Goal: Task Accomplishment & Management: Use online tool/utility

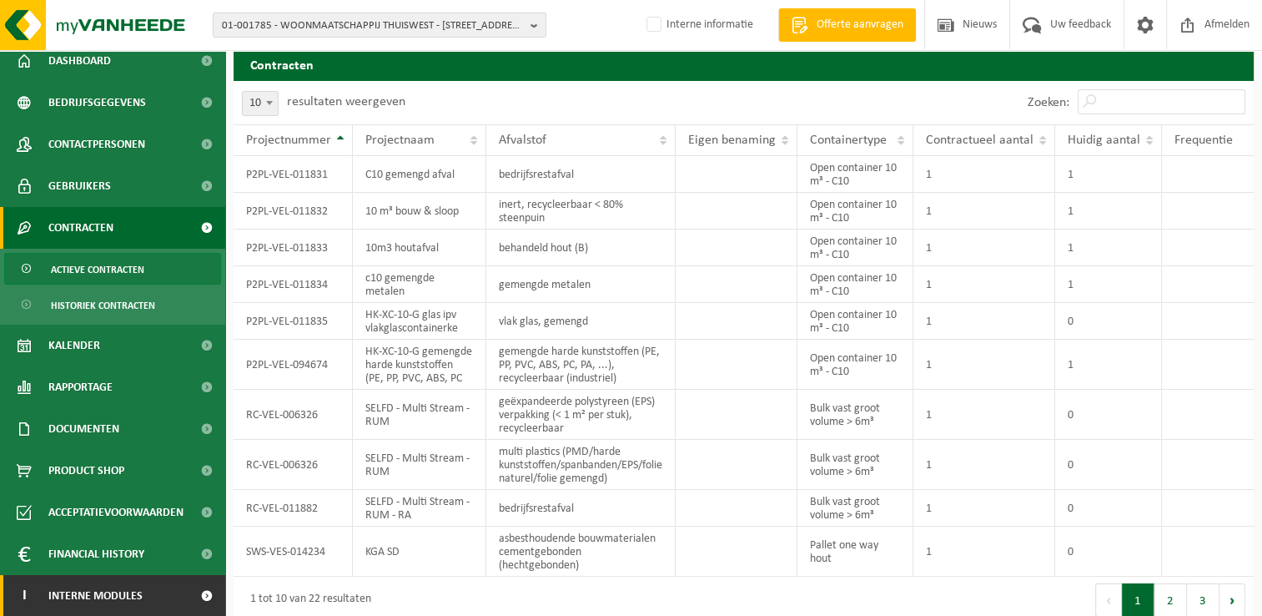
scroll to position [25, 0]
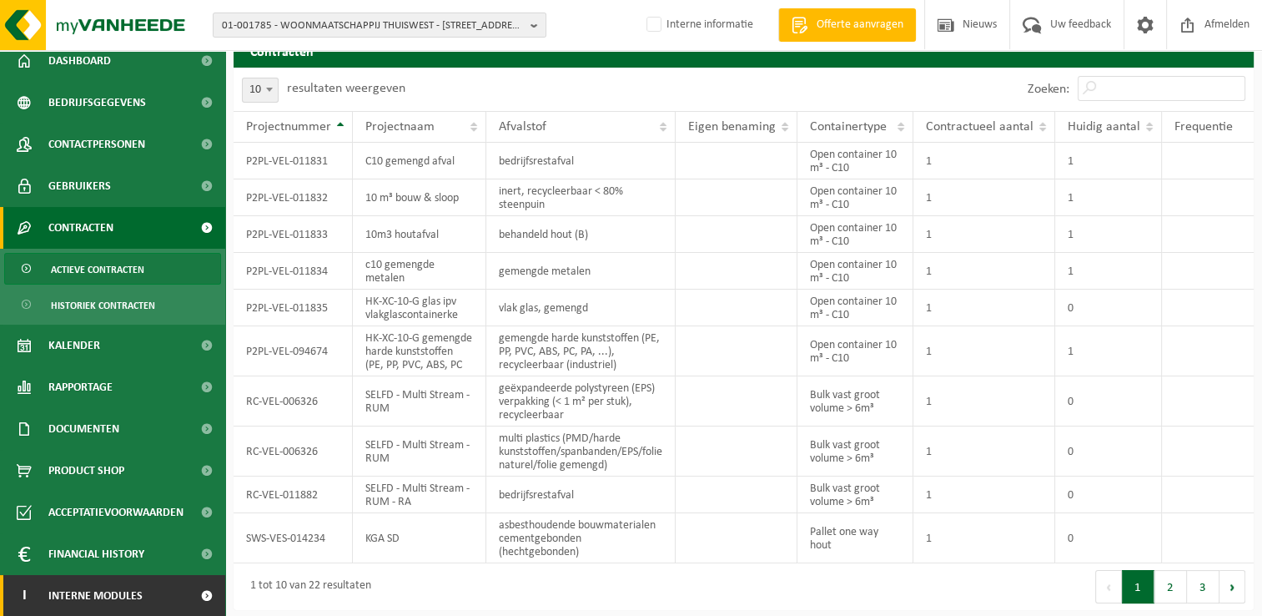
click at [87, 592] on span "Interne modules" at bounding box center [95, 596] width 94 height 42
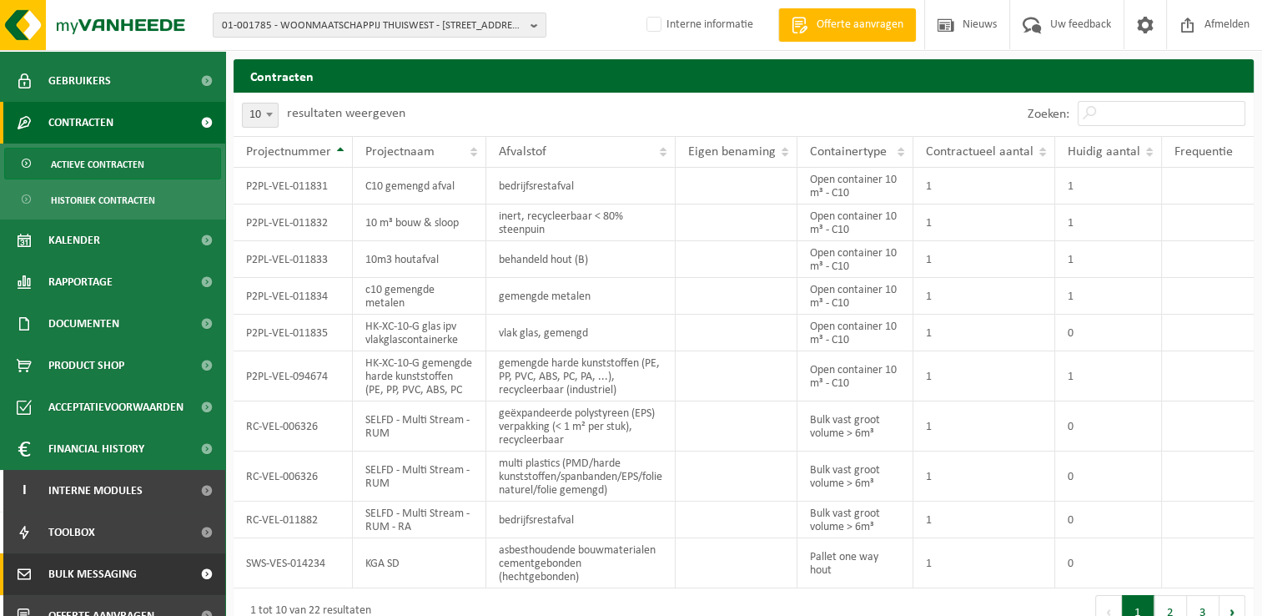
scroll to position [219, 0]
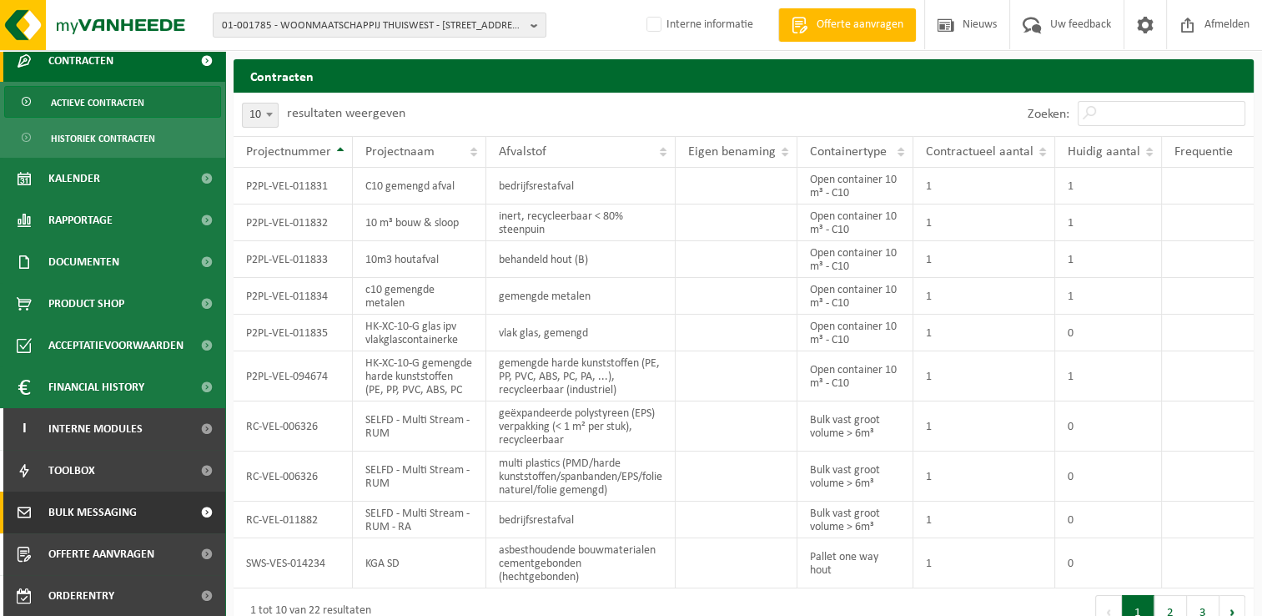
drag, startPoint x: 90, startPoint y: 509, endPoint x: 375, endPoint y: 402, distance: 304.6
click at [90, 509] on span "Bulk Messaging" at bounding box center [92, 512] width 88 height 42
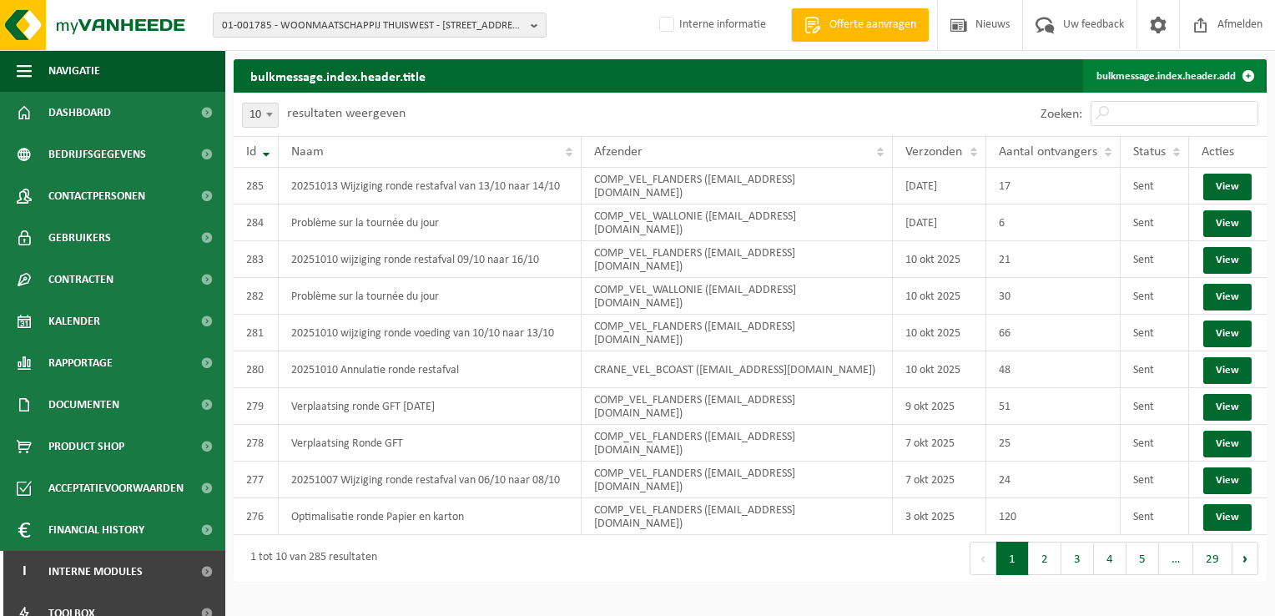
click at [1153, 73] on link "bulkmessage.index.header.add" at bounding box center [1174, 75] width 182 height 33
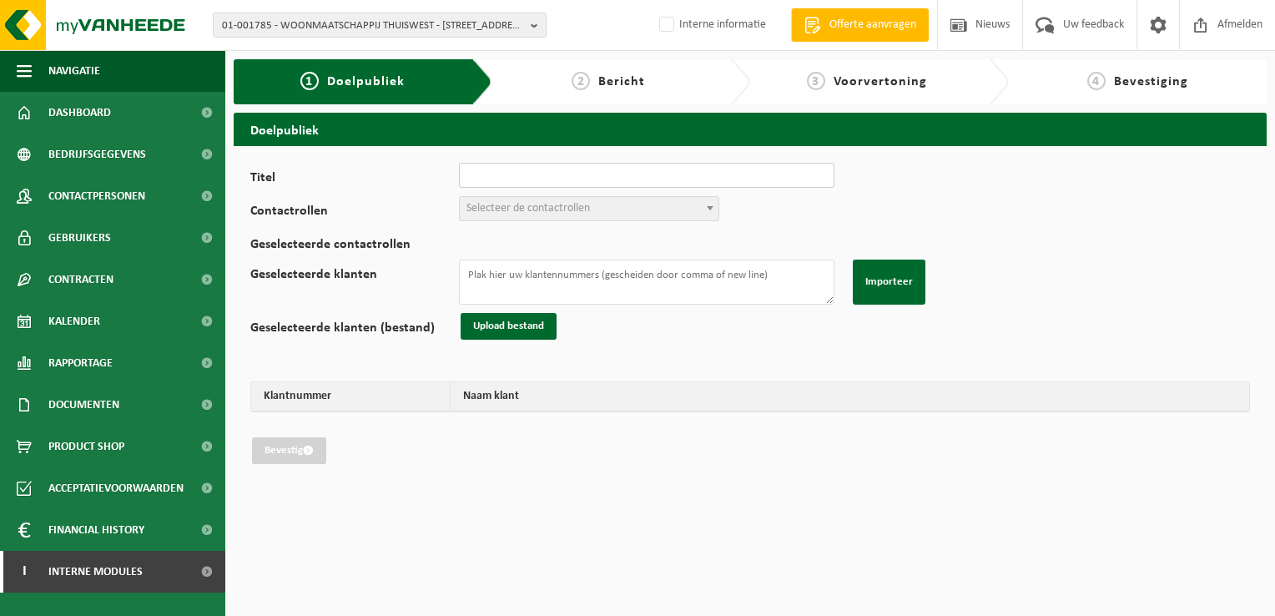
click at [513, 179] on input "Titel" at bounding box center [646, 175] width 375 height 25
click at [888, 182] on div "Titel verplaatsing Ronde Papier en k Contactrollen Verantwoordelijke ophalingen…" at bounding box center [749, 313] width 999 height 301
click at [593, 209] on span "Selecteer de contactrollen" at bounding box center [589, 208] width 259 height 23
click at [614, 173] on input "verplaatsing Ronde Papier en k" at bounding box center [646, 175] width 375 height 25
click at [631, 175] on input "verplaatsing Ronde Papier en k" at bounding box center [646, 175] width 375 height 25
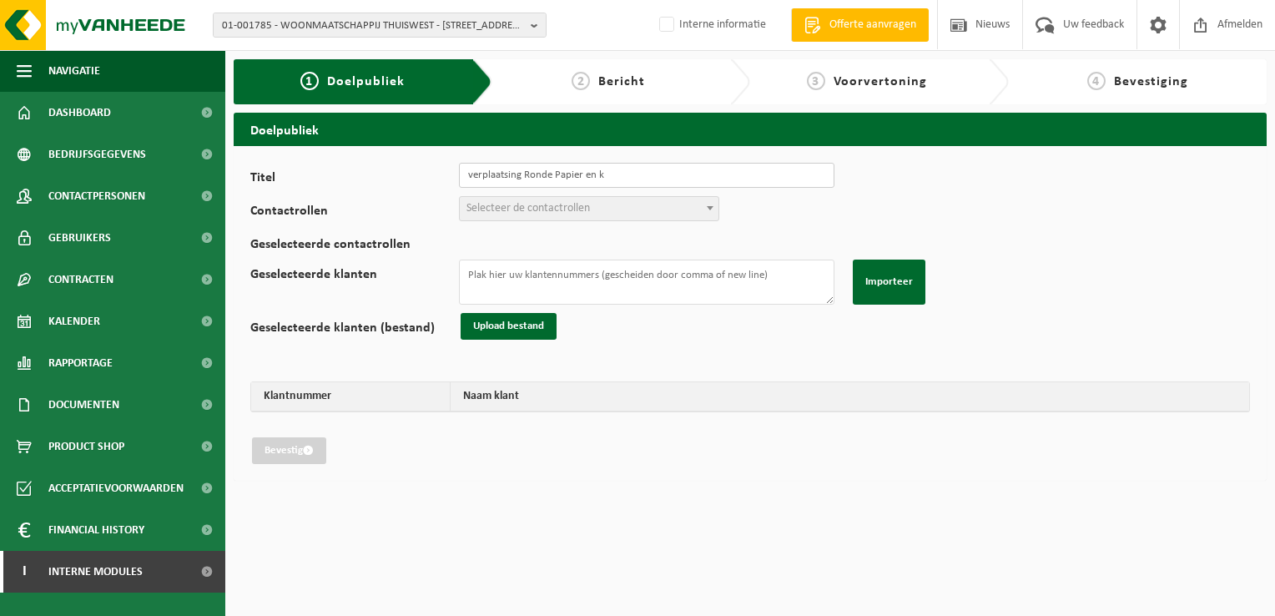
type input "Verplaatsing ronde Papier en karton"
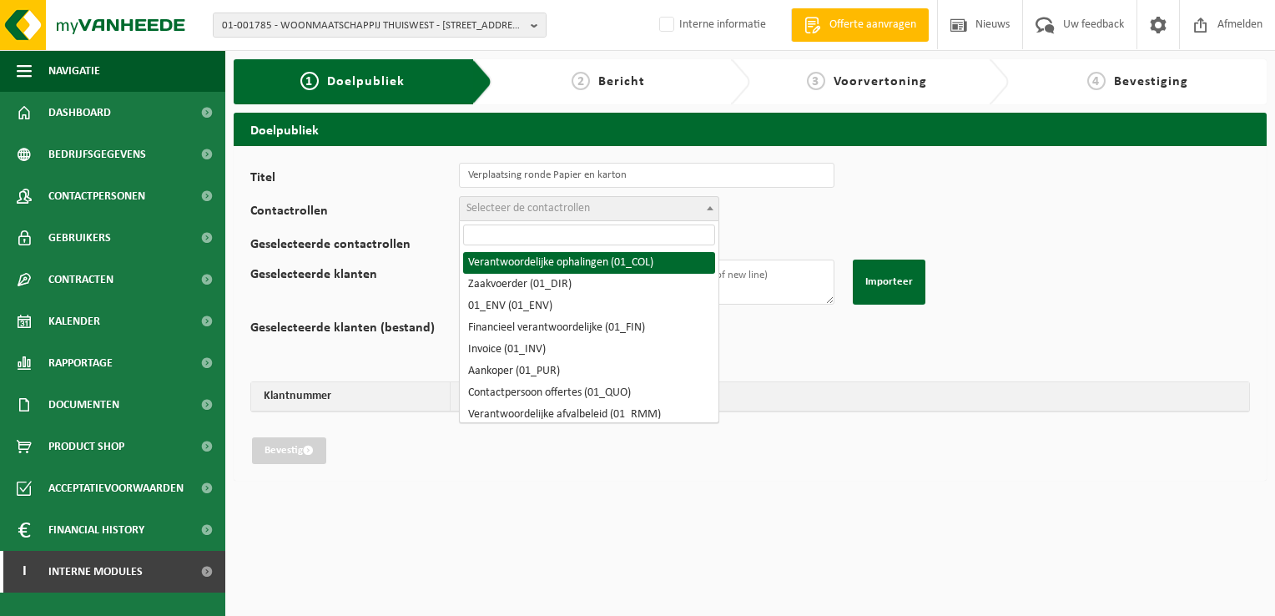
click at [572, 209] on span "Selecteer de contactrollen" at bounding box center [527, 208] width 123 height 13
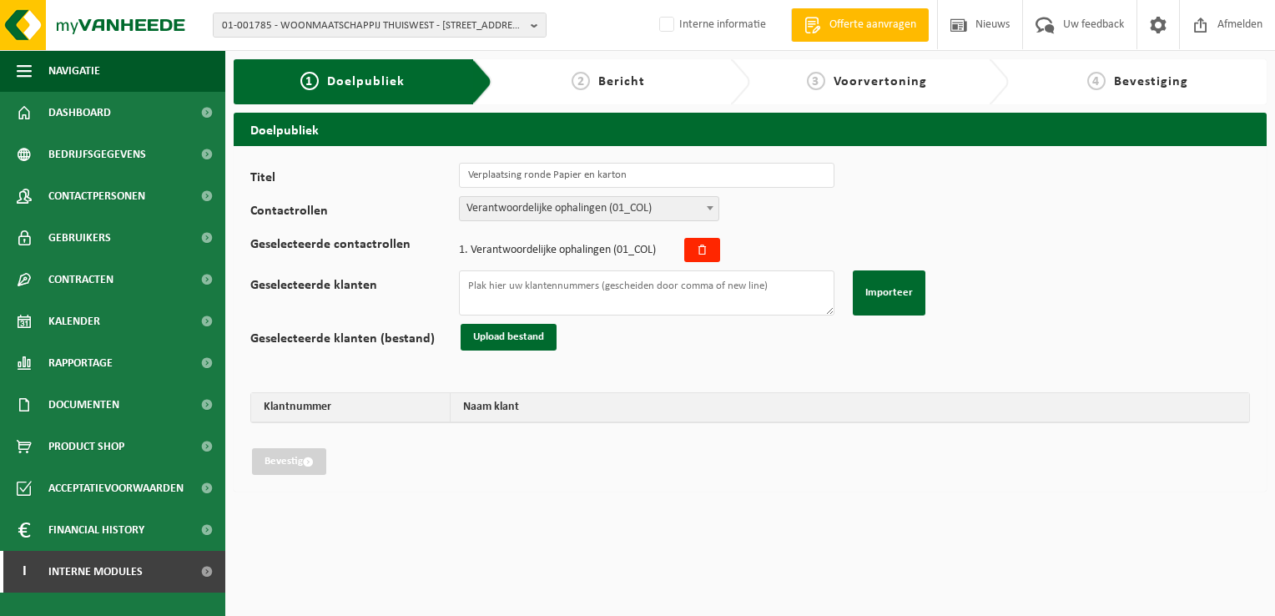
click at [581, 209] on span "Verantwoordelijke ophalingen (01_COL)" at bounding box center [589, 208] width 259 height 23
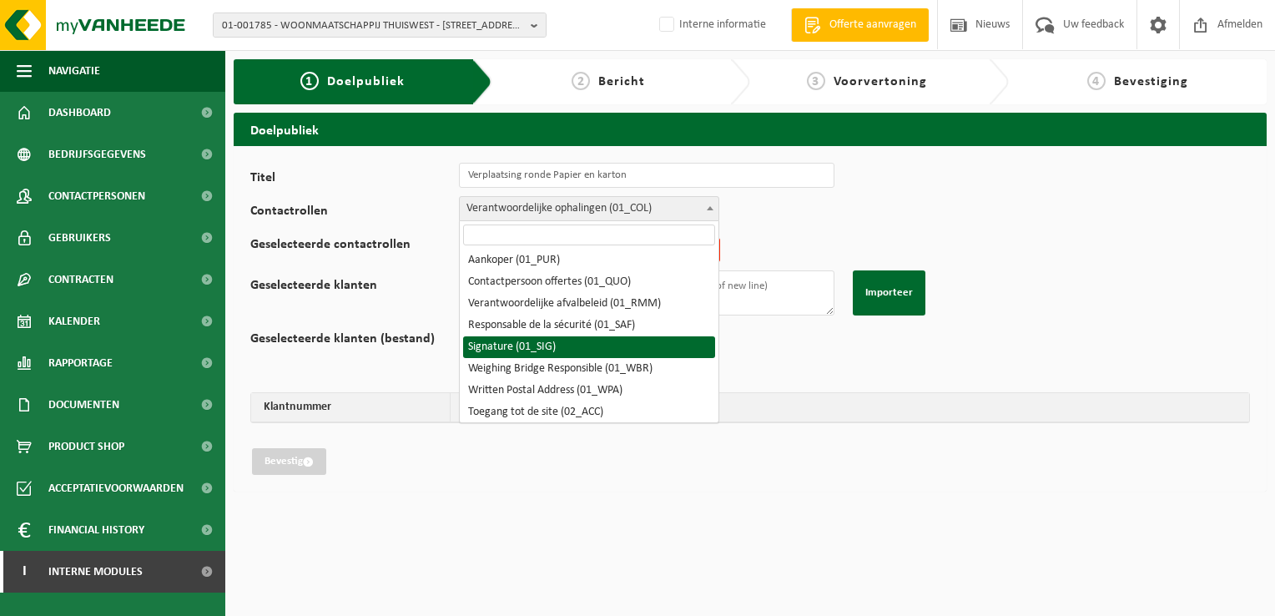
scroll to position [83, 0]
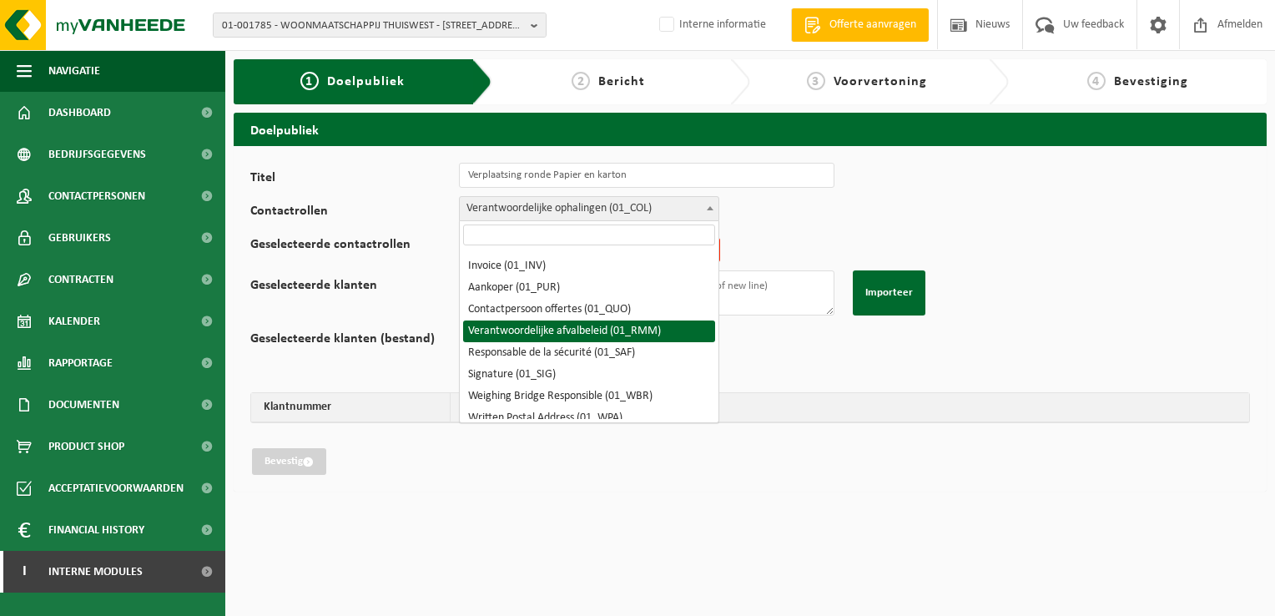
select select "01_RMM"
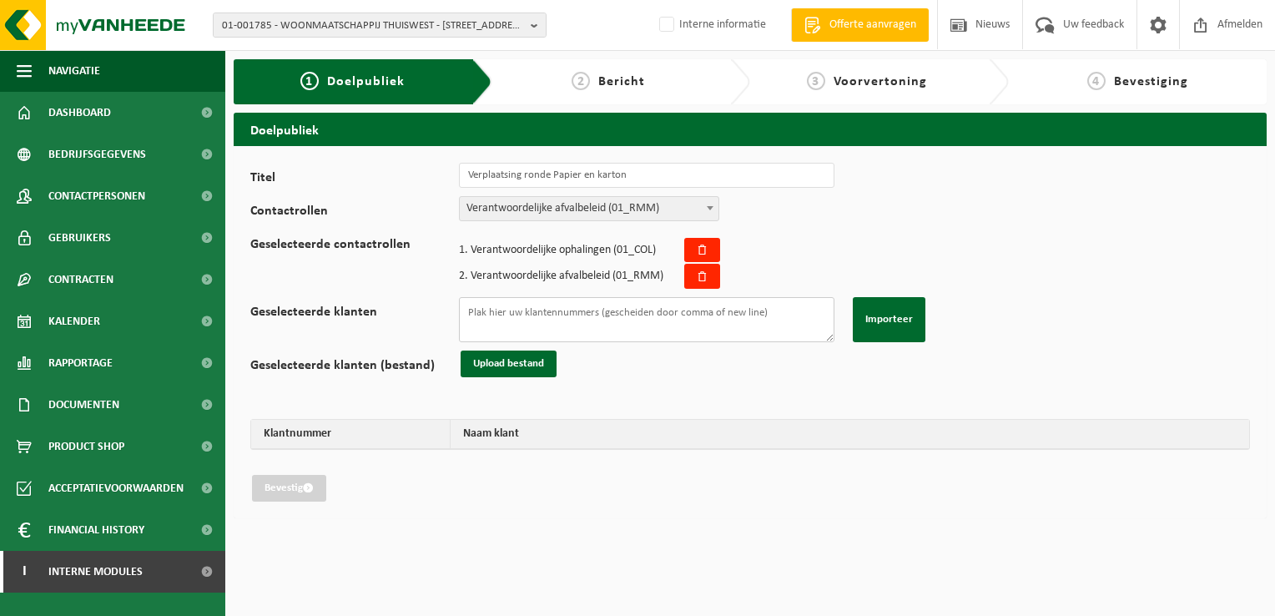
click at [551, 308] on textarea "Geselecteerde klanten" at bounding box center [646, 319] width 375 height 45
click at [479, 315] on textarea "Geselecteerde klanten" at bounding box center [646, 319] width 375 height 45
paste textarea "02-012003 02-012003 01-020755 01-001072 01-081628 01-070463 01-090153 02-009023…"
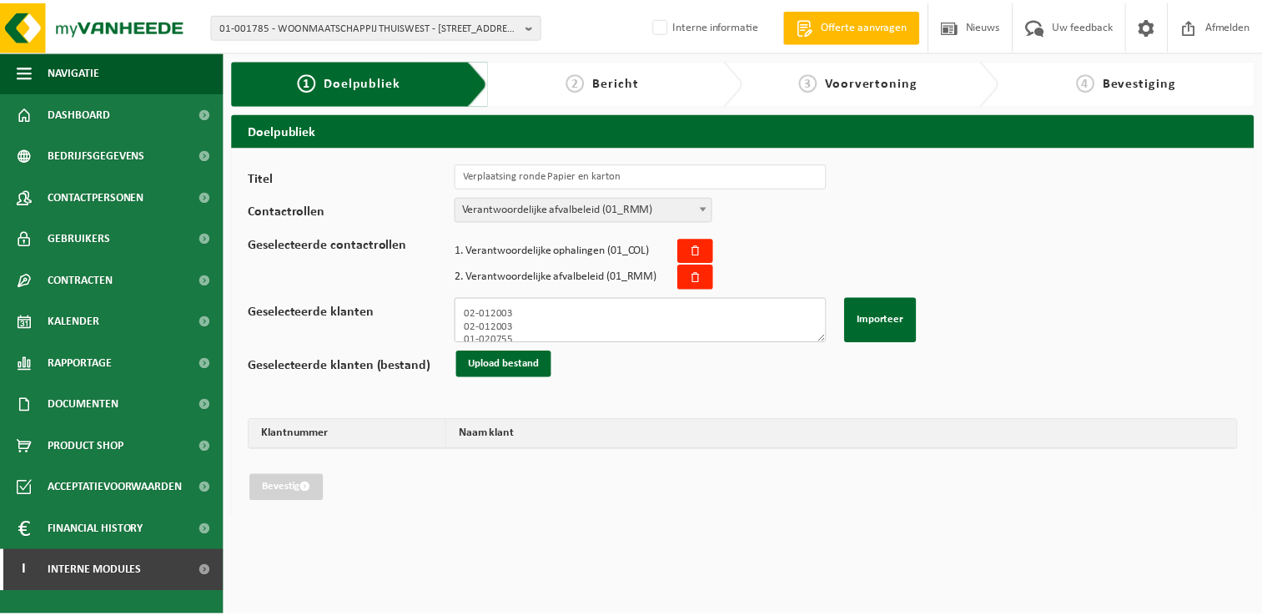
scroll to position [740, 0]
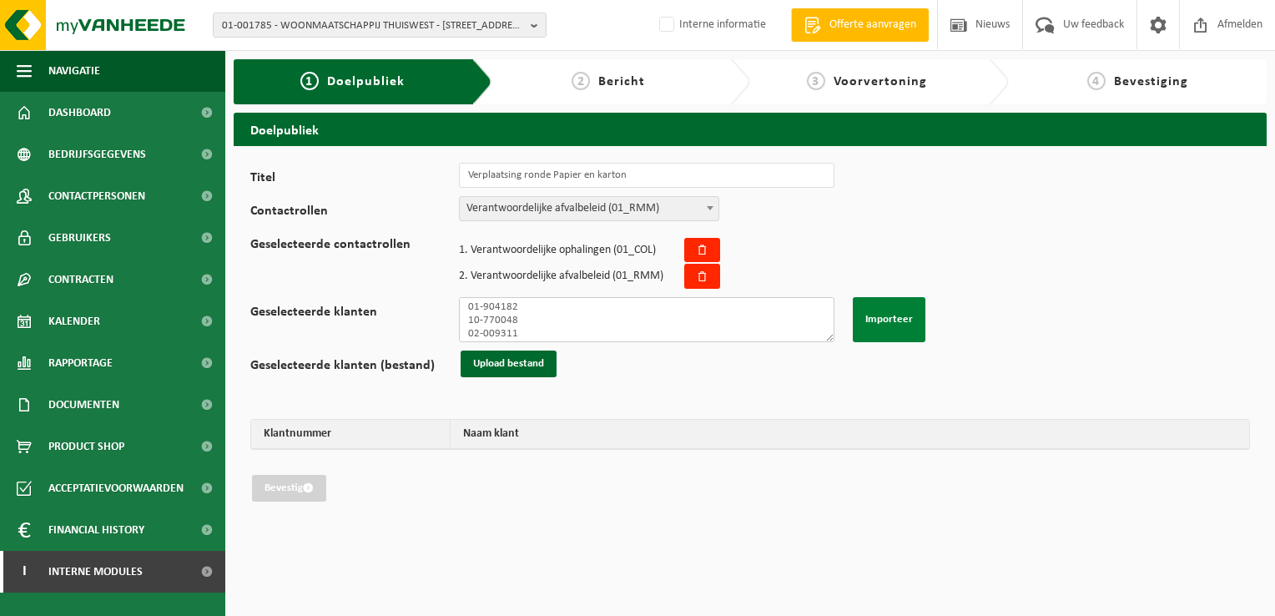
type textarea "02-012003 02-012003 01-020755 01-001072 01-081628 01-070463 01-090153 02-009023…"
click at [901, 313] on button "Importeer" at bounding box center [888, 319] width 73 height 45
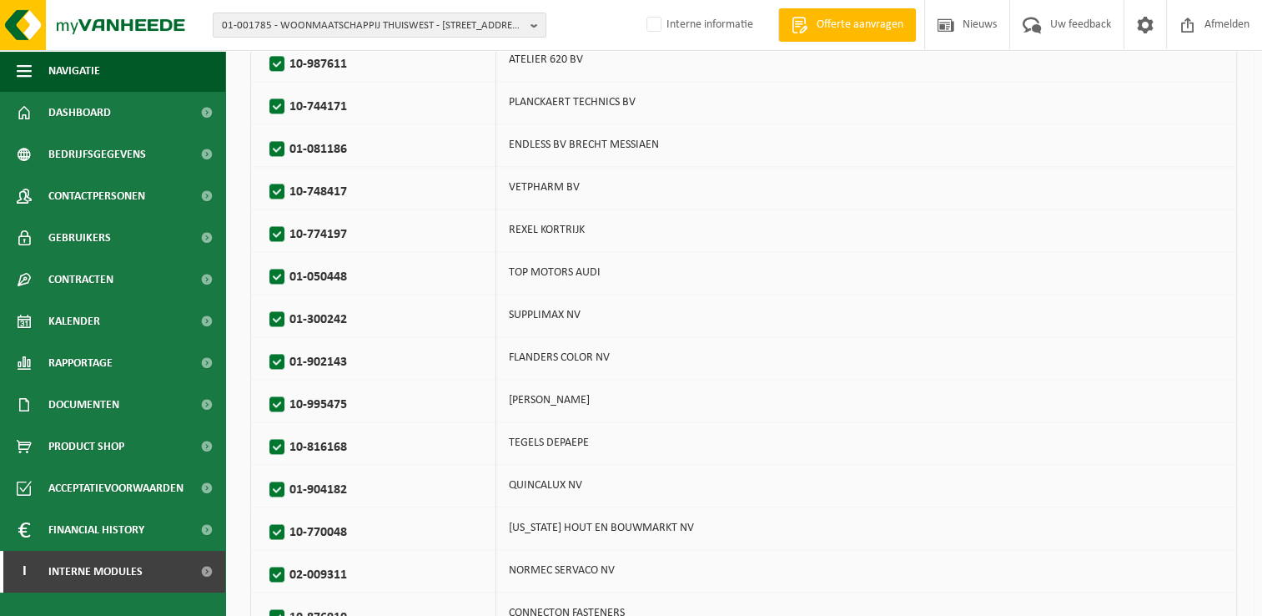
scroll to position [2322, 0]
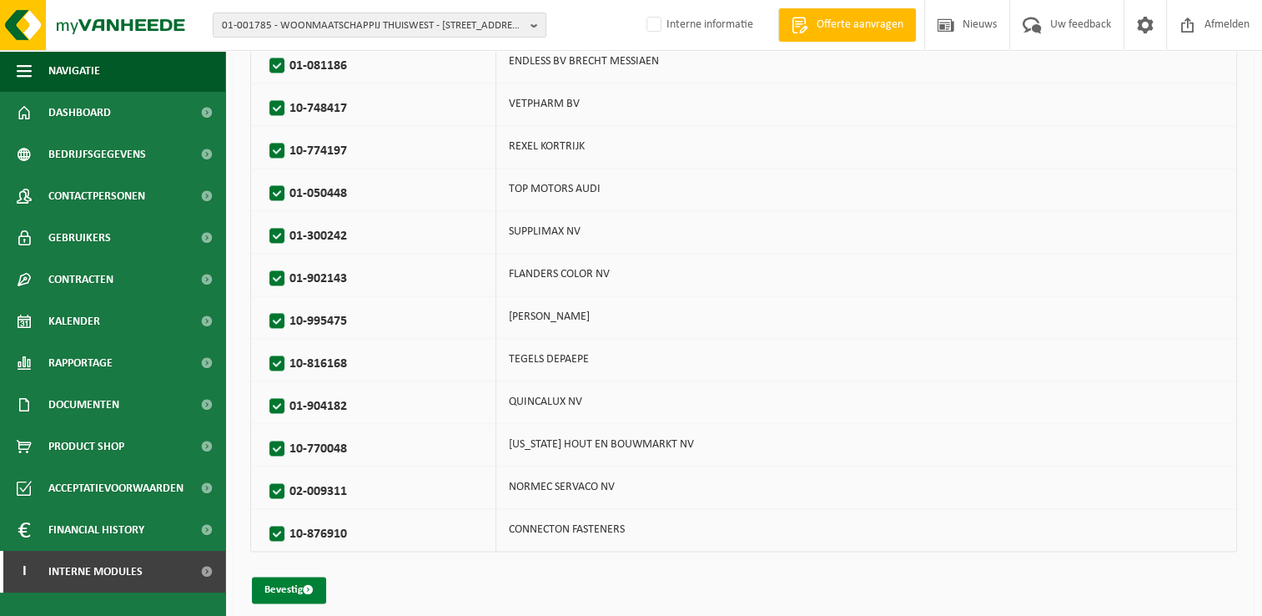
click at [281, 576] on button "Bevestig" at bounding box center [289, 589] width 74 height 27
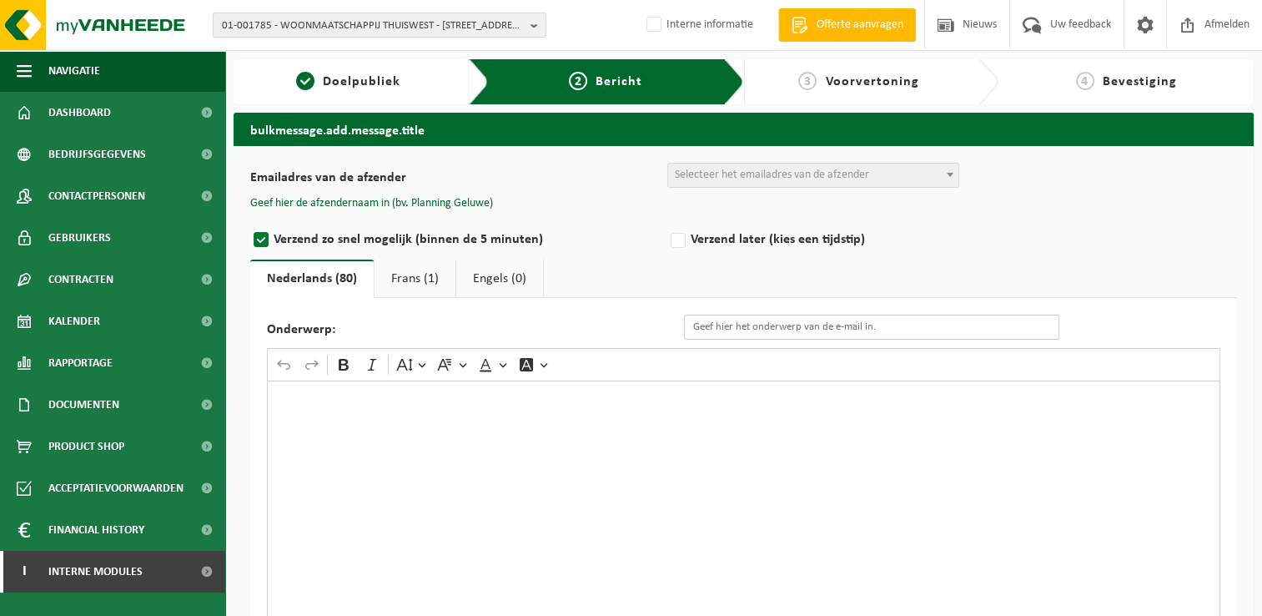
click at [714, 335] on input "Onderwerp:" at bounding box center [871, 326] width 375 height 25
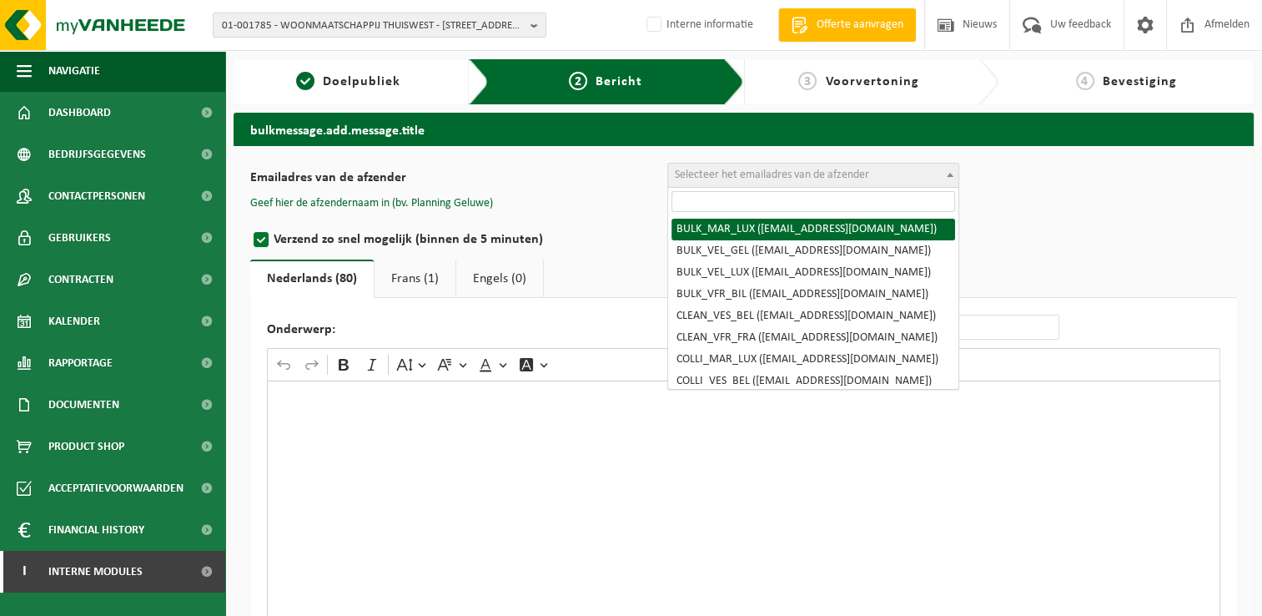
click at [744, 174] on span "Selecteer het emailadres van de afzender" at bounding box center [772, 174] width 194 height 13
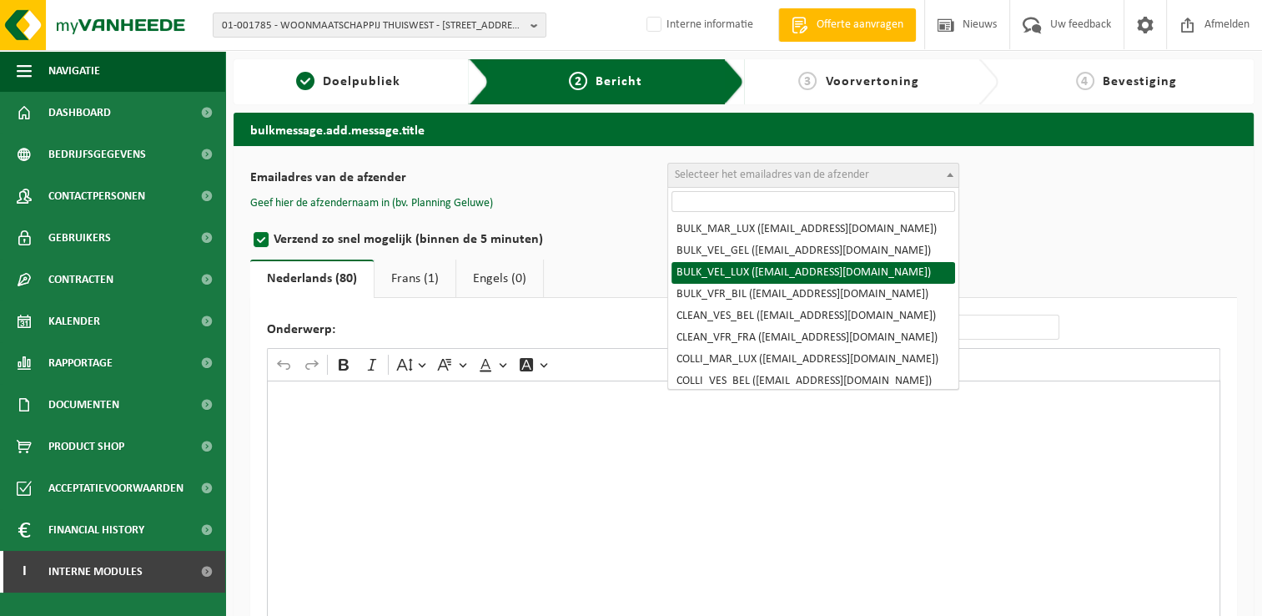
click at [1123, 234] on div "Emailadres van de afzender BULK_MAR_LUX (planning.messancy@vanheede.com) BULK_V…" at bounding box center [743, 447] width 987 height 568
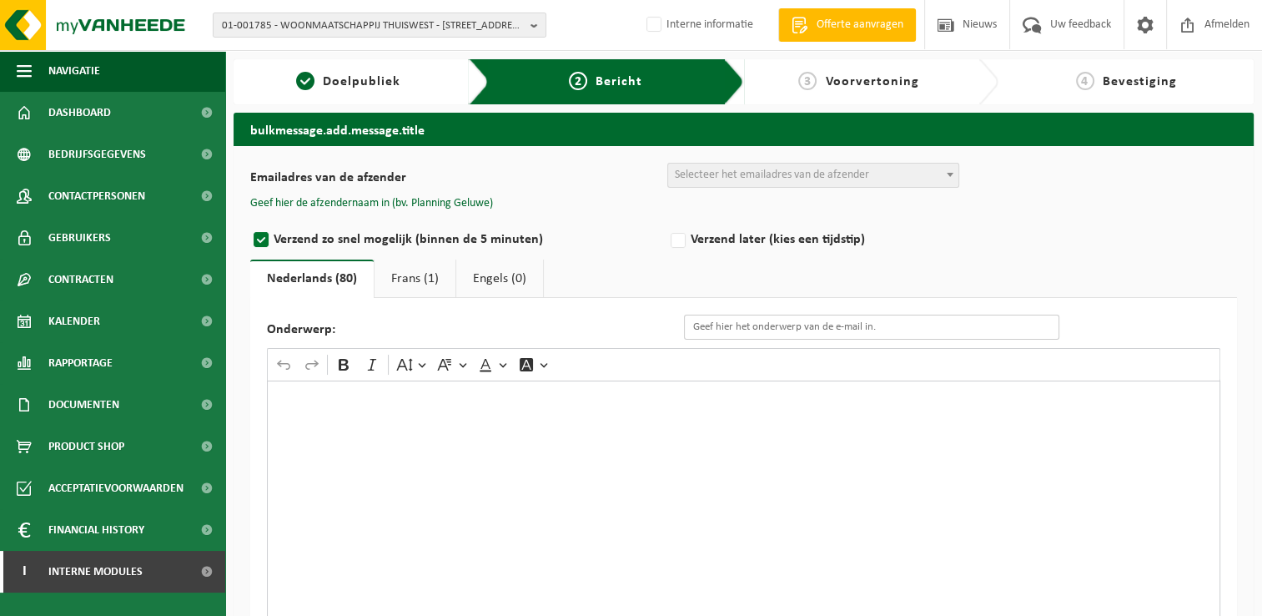
click at [807, 330] on input "Onderwerp:" at bounding box center [871, 326] width 375 height 25
type input "Verplaatsing Ronde Papier en [GEOGRAPHIC_DATA]"
click at [495, 507] on div "Rich Text Editor. Editing area: main. Press Alt+0 for help." at bounding box center [743, 547] width 953 height 334
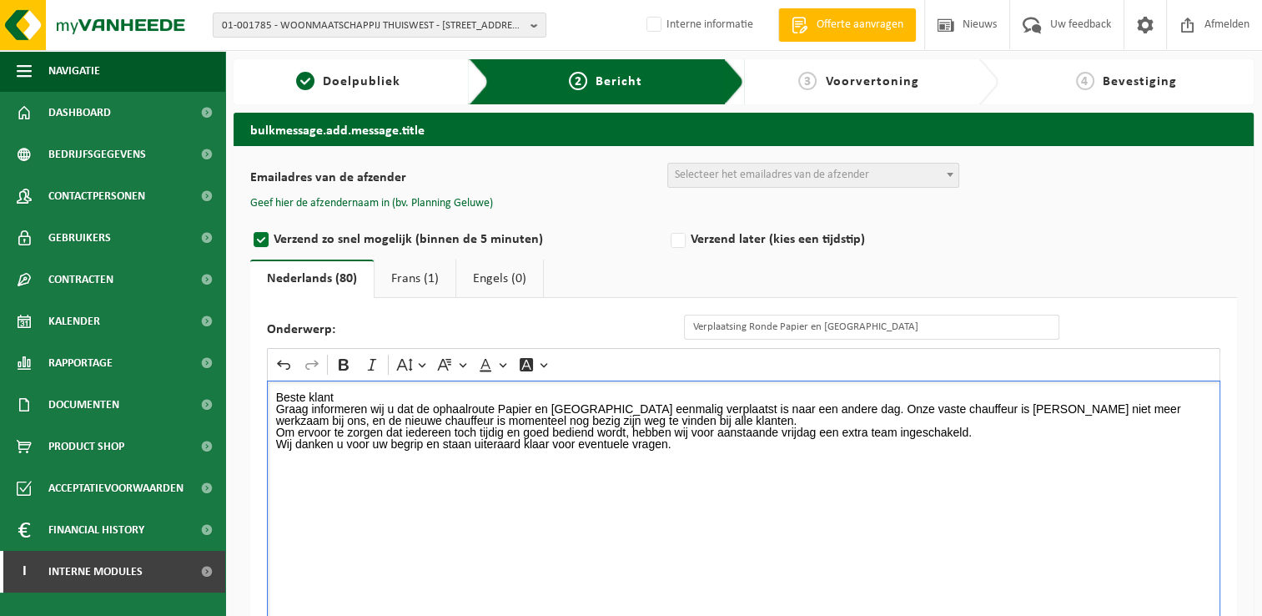
click at [364, 393] on p "Beste klant" at bounding box center [744, 397] width 936 height 12
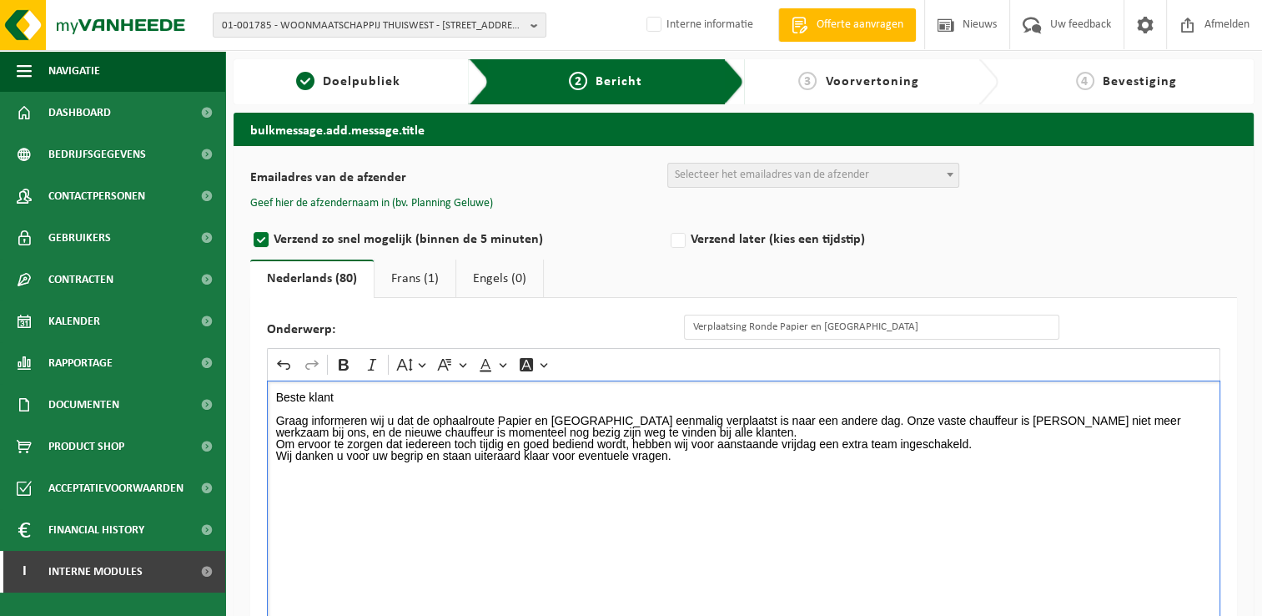
click at [822, 419] on p "Graag informeren wij u dat de ophaalroute Papier en Karton eenmalig verplaatst …" at bounding box center [744, 426] width 936 height 23
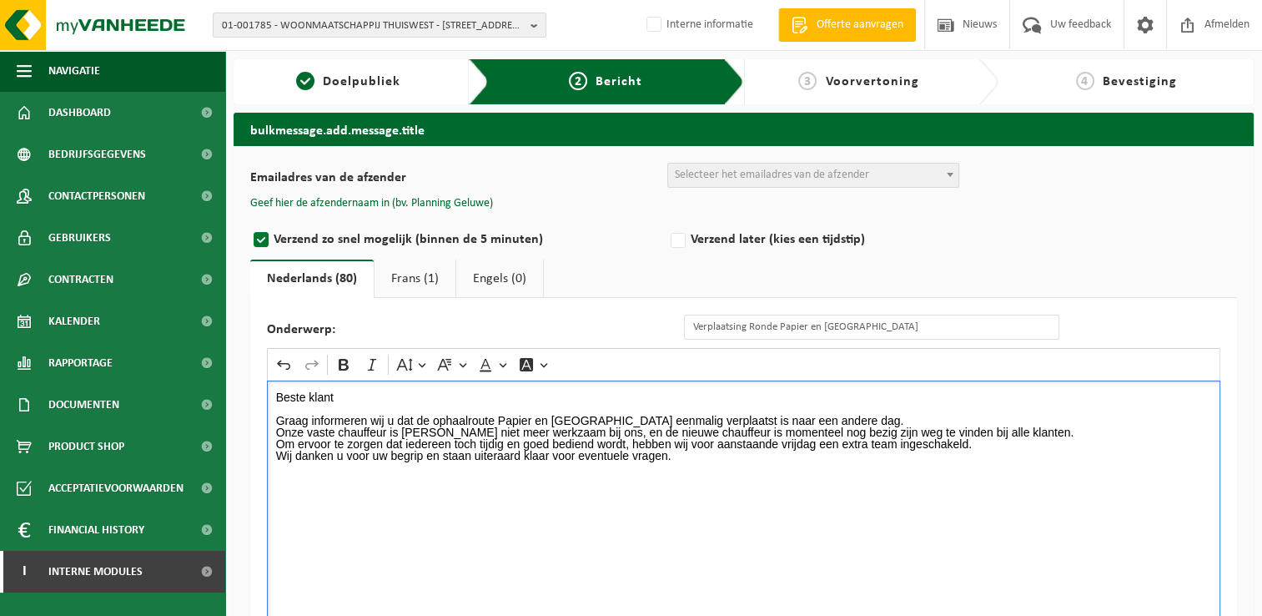
click at [1028, 429] on p "Onze vaste chauffeur is helaas niet meer werkzaam bij ons, en de nieuwe chauffe…" at bounding box center [744, 432] width 936 height 12
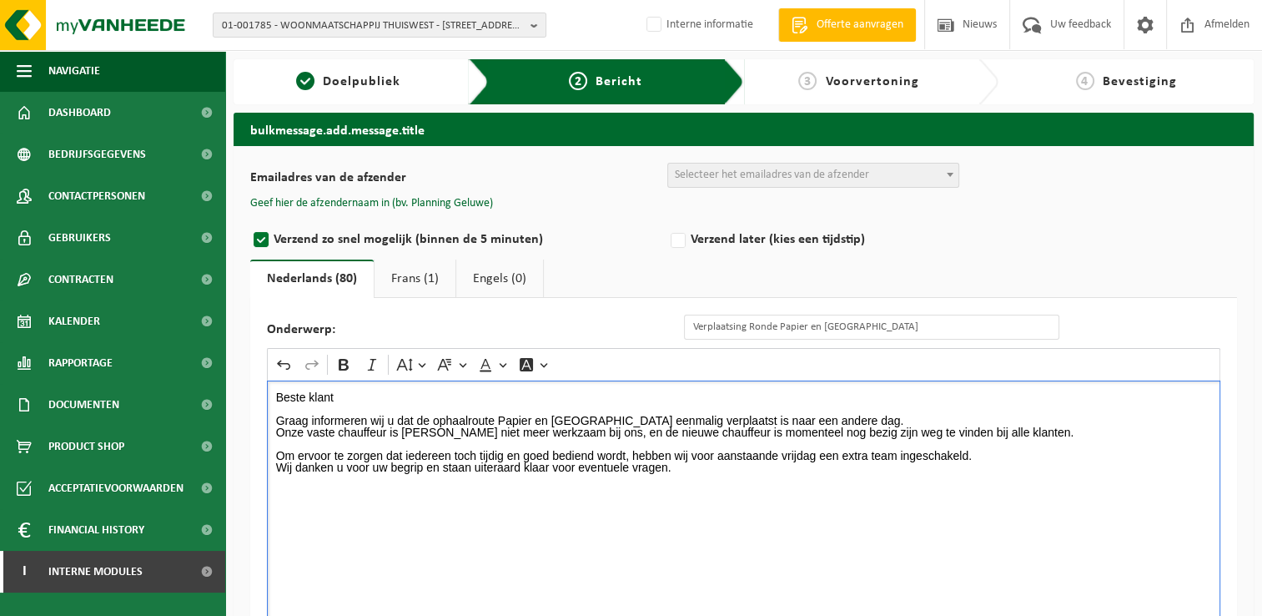
click at [813, 452] on p "Om ervoor te zorgen dat iedereen toch tijdig en goed bediend wordt, hebben wij …" at bounding box center [744, 456] width 936 height 12
click at [816, 455] on p "Om ervoor te zorgen dat iedereen toch tijdig en goed bediend wordt, hebben wij …" at bounding box center [744, 456] width 936 height 12
click at [1071, 451] on p "Om ervoor te zorgen dat iedereen toch tijdig en goed bediend wordt, hebben wij …" at bounding box center [744, 456] width 936 height 12
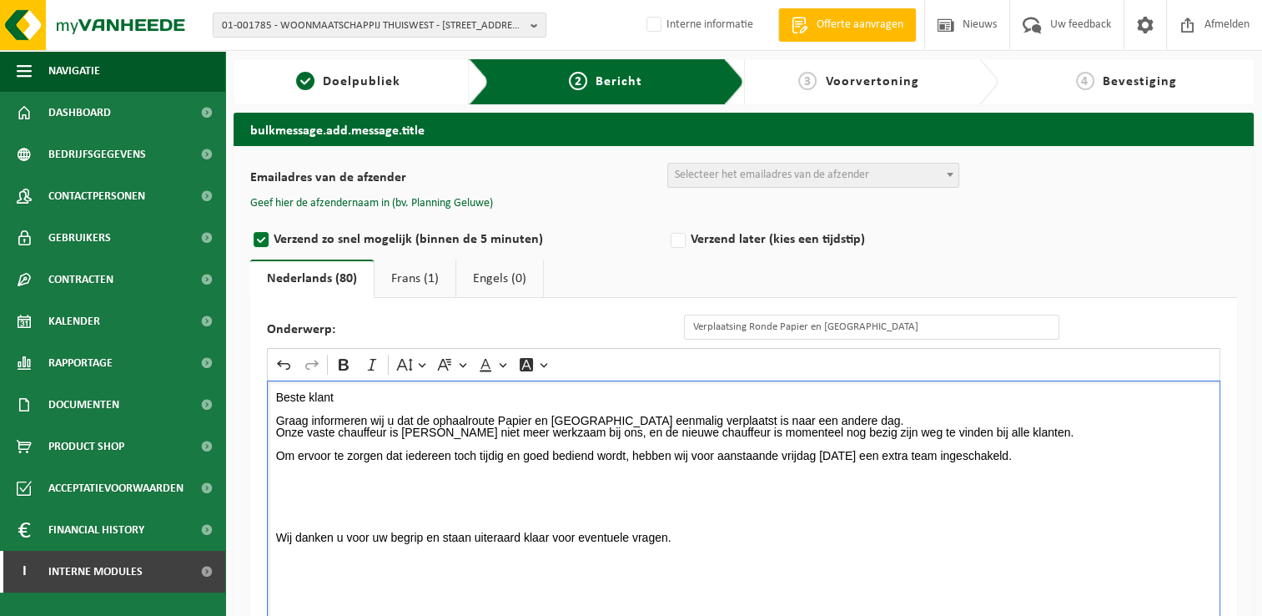
click at [304, 487] on p "Rich Text Editor. Editing area: main. Press Alt+0 for help." at bounding box center [744, 491] width 936 height 12
click at [281, 485] on p "Rich Text Editor. Editing area: main. Press Alt+0 for help." at bounding box center [744, 491] width 936 height 12
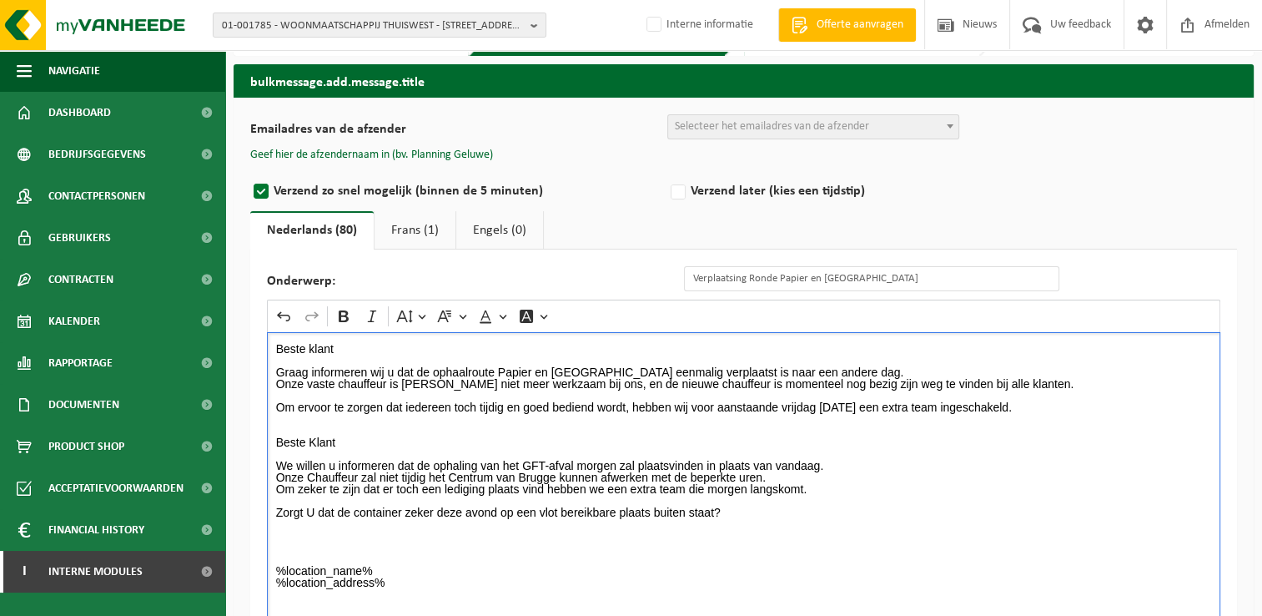
scroll to position [60, 0]
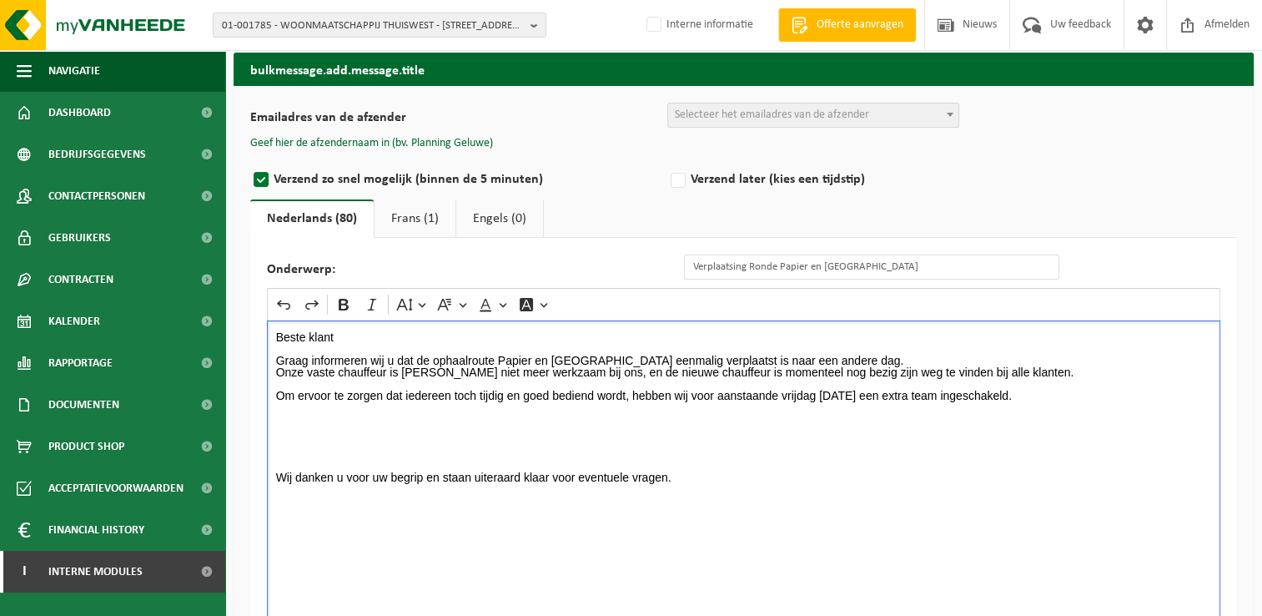
click at [285, 439] on p "Rich Text Editor. Editing area: main. Press Alt+0 for help." at bounding box center [744, 442] width 936 height 12
click at [274, 424] on div "Beste klant Graag informeren wij u dat de ophaalroute Papier en Karton eenmalig…" at bounding box center [743, 487] width 953 height 334
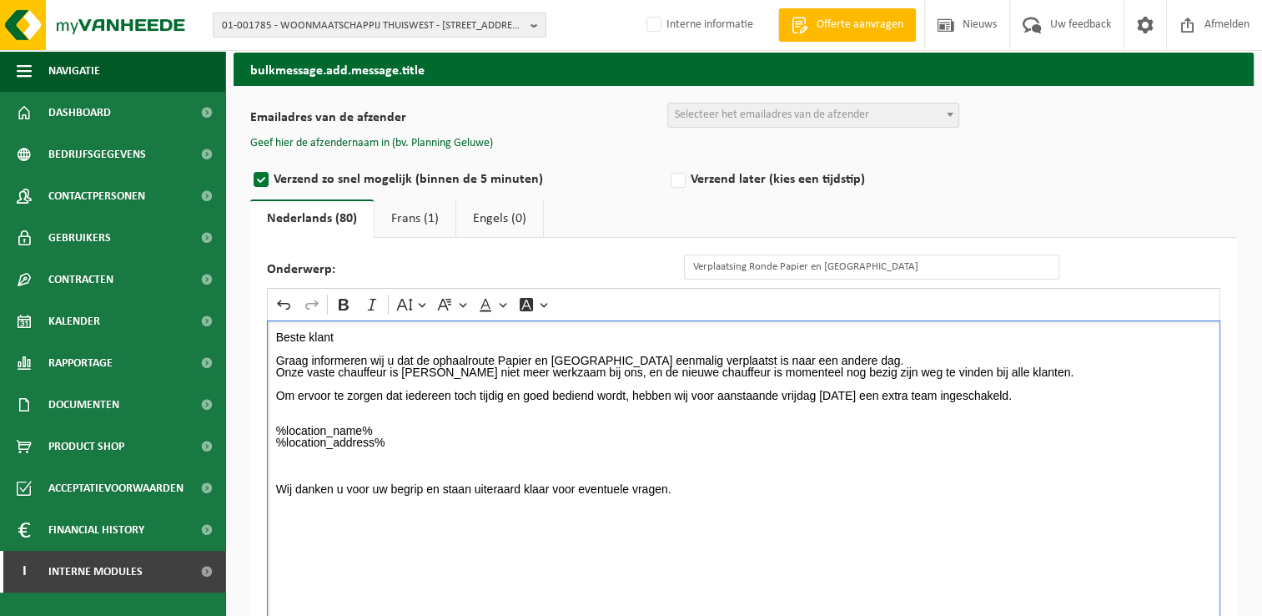
click at [315, 510] on div "Beste klant Graag informeren wij u dat de ophaalroute Papier en Karton eenmalig…" at bounding box center [743, 487] width 953 height 334
click at [287, 521] on div "Beste klant Graag informeren wij u dat de ophaalroute Papier en Karton eenmalig…" at bounding box center [743, 487] width 953 height 334
click at [290, 463] on p "Rich Text Editor. Editing area: main. Press Alt+0 for help." at bounding box center [744, 466] width 936 height 12
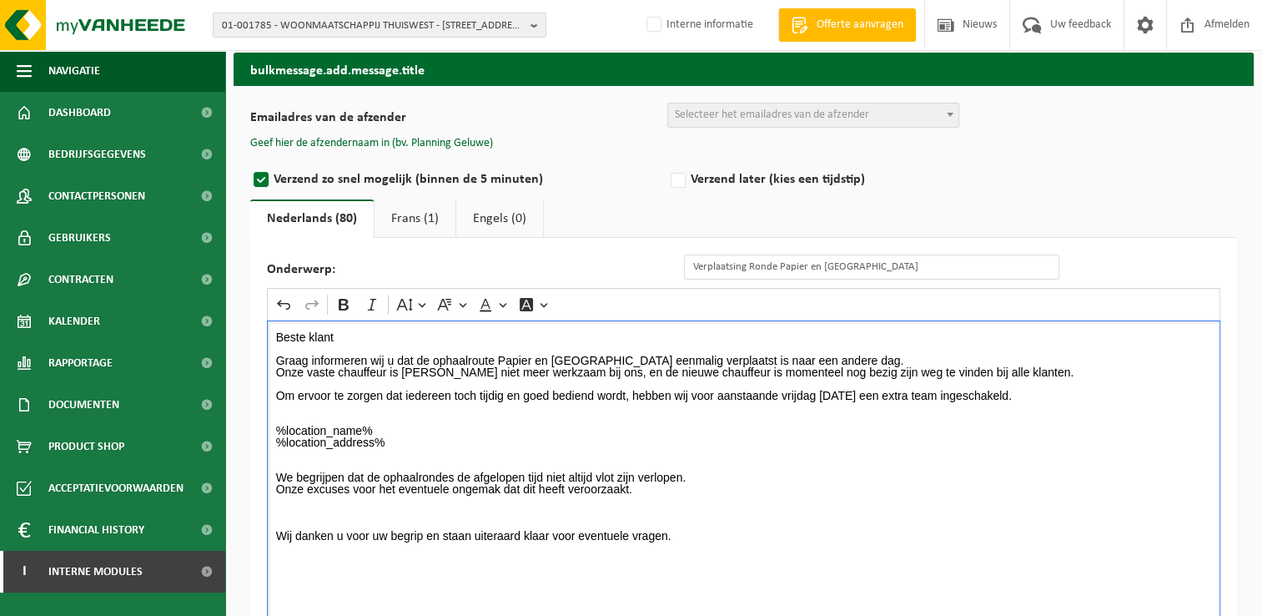
click at [295, 509] on p "Rich Text Editor. Editing area: main. Press Alt+0 for help." at bounding box center [744, 512] width 936 height 12
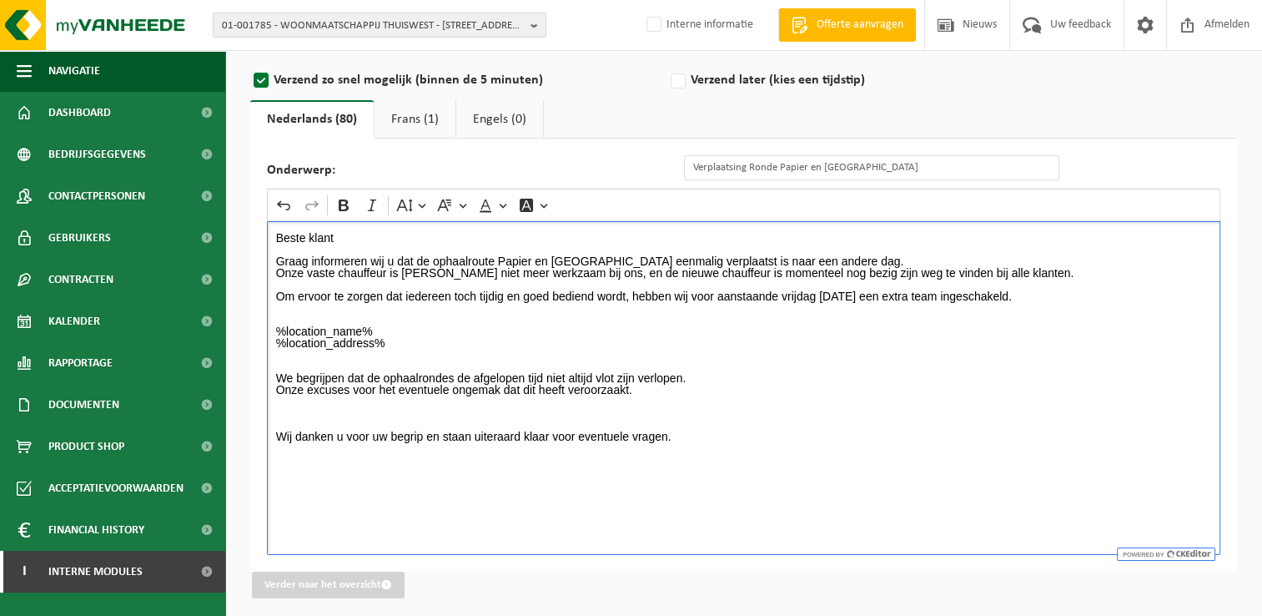
scroll to position [164, 0]
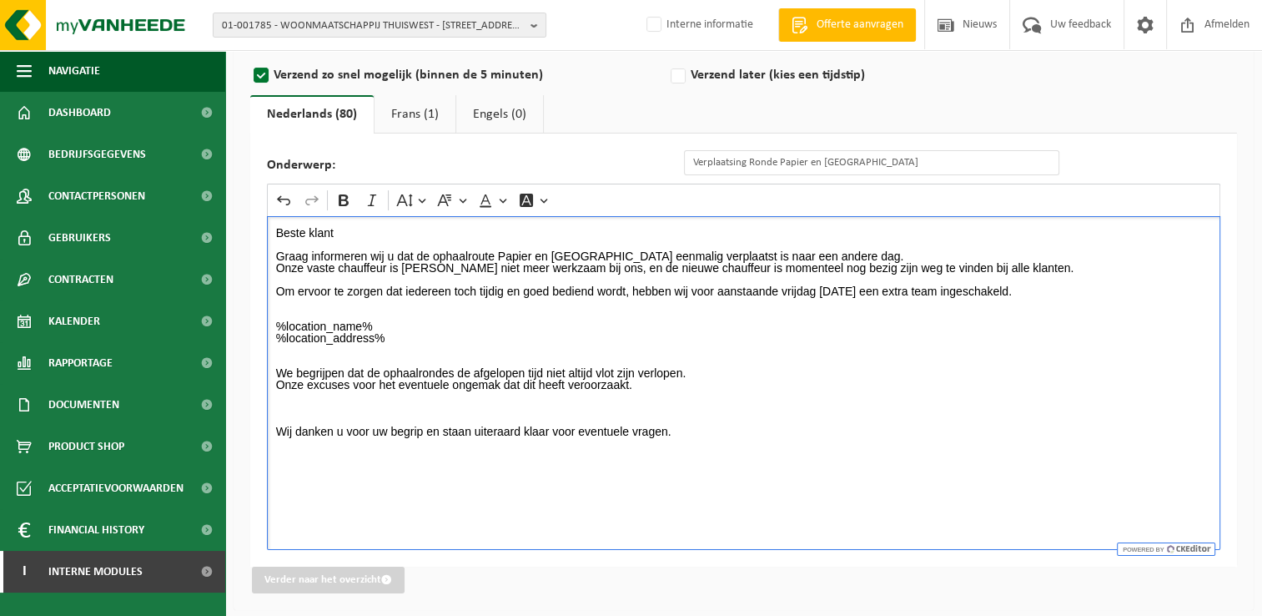
click at [319, 472] on div "Beste klant Graag informeren wij u dat de ophaalroute Papier en Karton eenmalig…" at bounding box center [743, 383] width 953 height 334
click at [296, 466] on div "Beste klant Graag informeren wij u dat de ophaalroute Papier en Karton eenmalig…" at bounding box center [743, 383] width 953 height 334
click at [698, 432] on p "Wij danken u voor uw begrip en staan uiteraard klaar voor eventuele vragen." at bounding box center [744, 431] width 936 height 12
click at [312, 485] on div "Beste klant Graag informeren wij u dat de ophaalroute Papier en Karton eenmalig…" at bounding box center [743, 383] width 953 height 334
drag, startPoint x: 356, startPoint y: 480, endPoint x: 253, endPoint y: 479, distance: 103.4
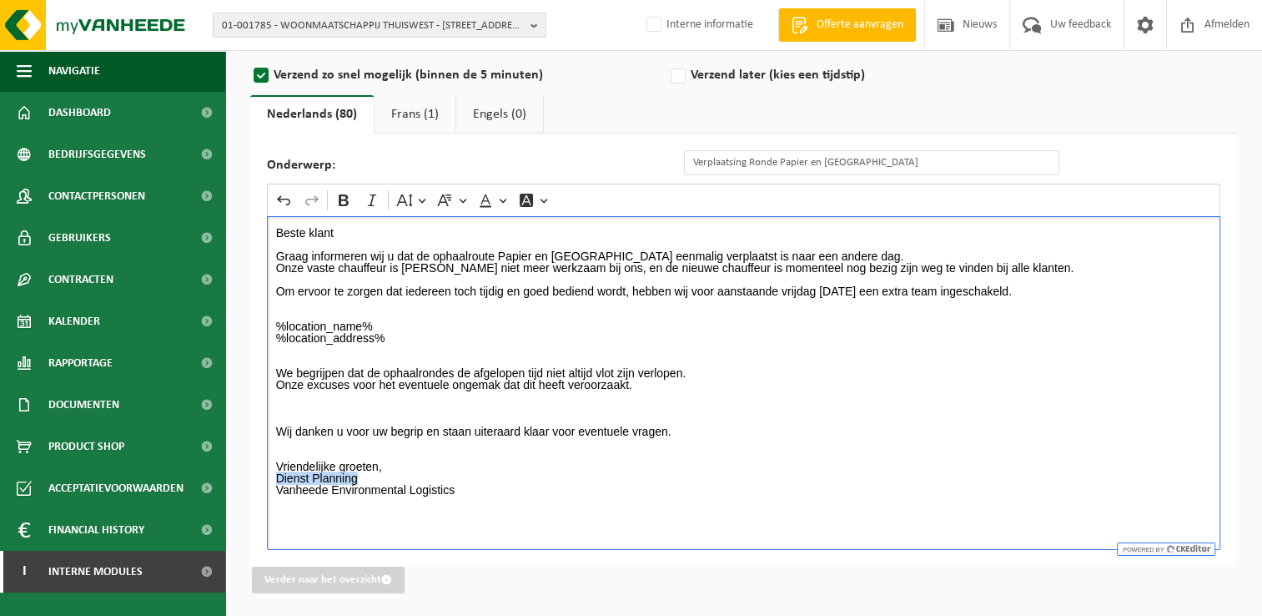
click at [253, 479] on div "Onderwerp: Verplaatsing Ronde Papier en Karton Rich Text Editor Undo Redo Bold …" at bounding box center [743, 349] width 987 height 433
click at [338, 194] on icon "Editor toolbar" at bounding box center [343, 200] width 17 height 17
click at [853, 430] on p "Wij danken u voor uw begrip en staan uiteraard klaar voor eventuele vragen." at bounding box center [744, 431] width 936 height 12
drag, startPoint x: 881, startPoint y: 287, endPoint x: 781, endPoint y: 285, distance: 100.1
click at [781, 285] on p "Om ervoor te zorgen dat iedereen toch tijdig en goed bediend wordt, hebben wij …" at bounding box center [744, 291] width 936 height 12
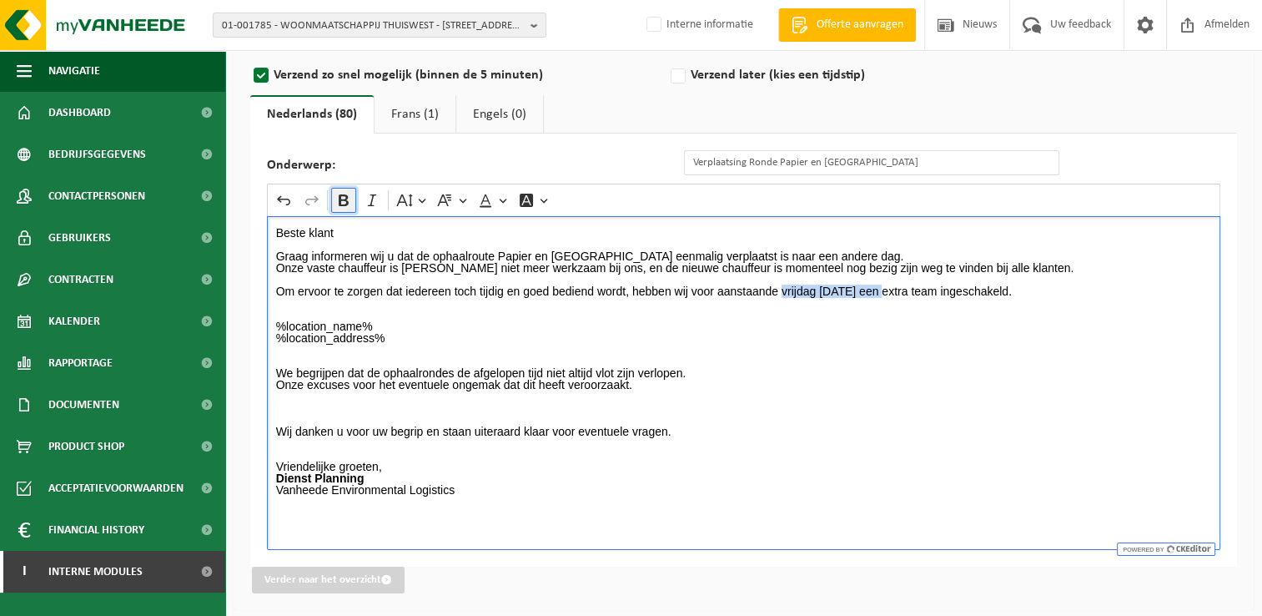
click at [340, 192] on icon "Editor toolbar" at bounding box center [343, 200] width 17 height 17
click at [784, 292] on strong "vrijdag 17/10/2025" at bounding box center [818, 290] width 80 height 13
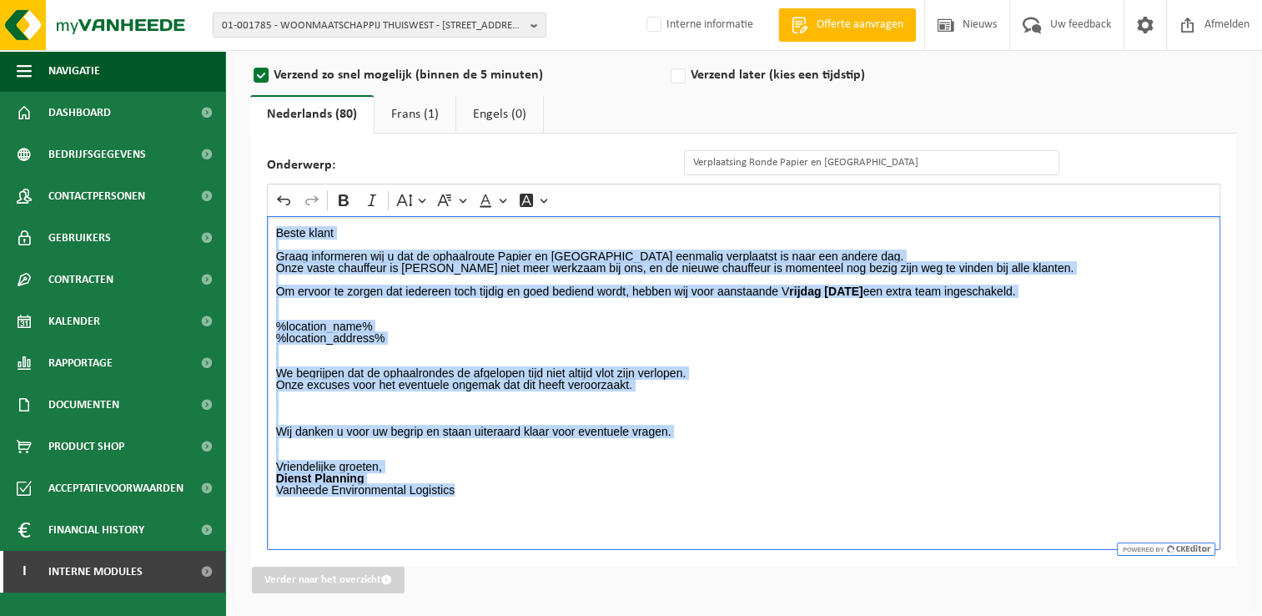
drag, startPoint x: 477, startPoint y: 488, endPoint x: 244, endPoint y: 217, distance: 357.8
click at [244, 217] on div "Emailadres van de afzender BULK_MAR_LUX (planning.messancy@vanheede.com) BULK_V…" at bounding box center [744, 296] width 1020 height 628
copy div "Beste klant Graag informeren wij u dat de ophaalroute Papier en Karton eenmalig…"
click at [416, 120] on link "Frans (1)" at bounding box center [415, 114] width 81 height 38
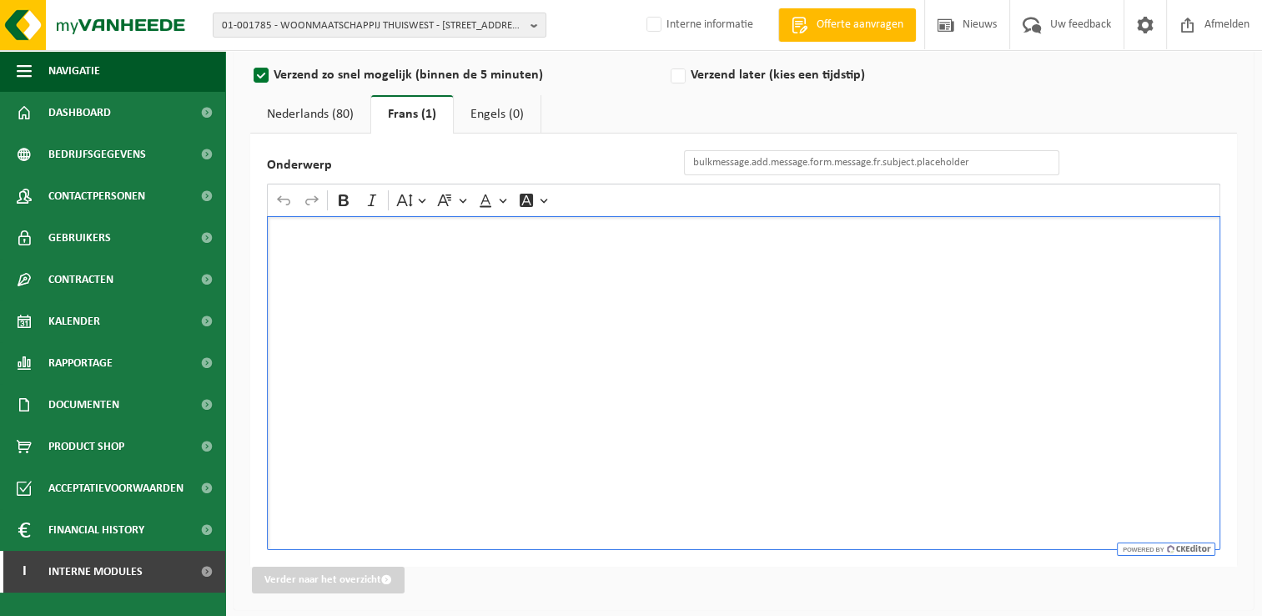
click at [405, 331] on div "Rich Text Editor. Editing area: main. Press Alt+0 for help." at bounding box center [743, 383] width 953 height 334
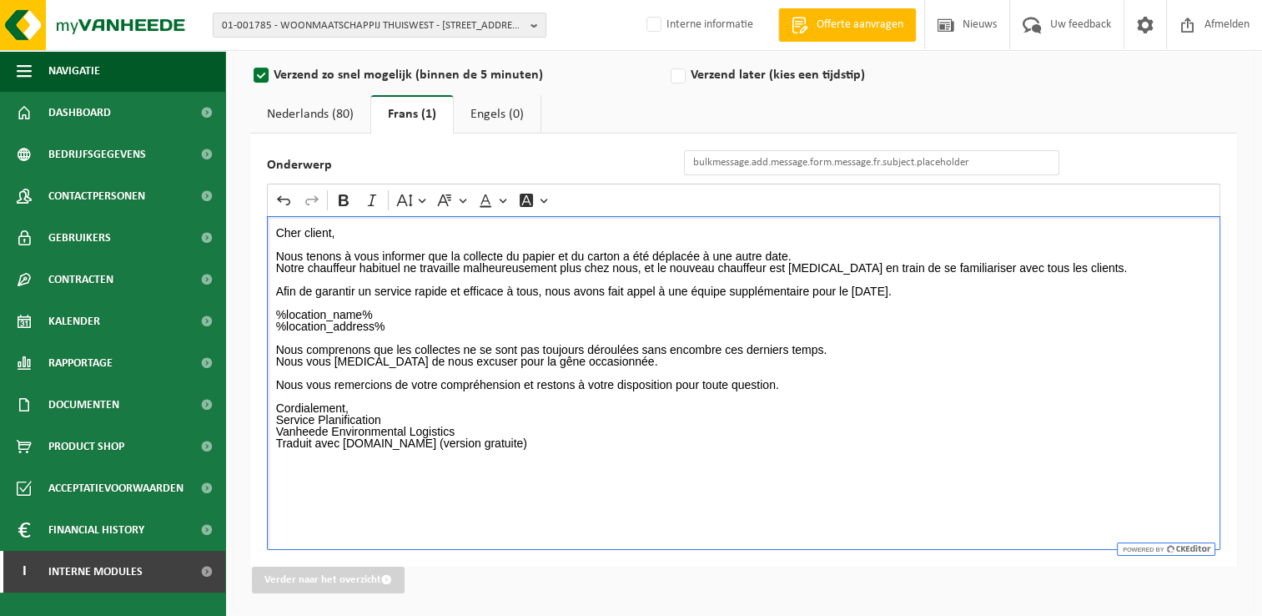
drag, startPoint x: 578, startPoint y: 443, endPoint x: 564, endPoint y: 427, distance: 21.3
click at [579, 441] on p "Traduit avec DeepL.com (version gratuite)" at bounding box center [744, 443] width 936 height 12
drag, startPoint x: 958, startPoint y: 292, endPoint x: 852, endPoint y: 295, distance: 106.0
click at [852, 295] on p "Afin de garantir un service rapide et efficace à tous, nous avons fait appel à …" at bounding box center [744, 291] width 936 height 12
click at [343, 195] on icon "Editor toolbar" at bounding box center [343, 200] width 17 height 17
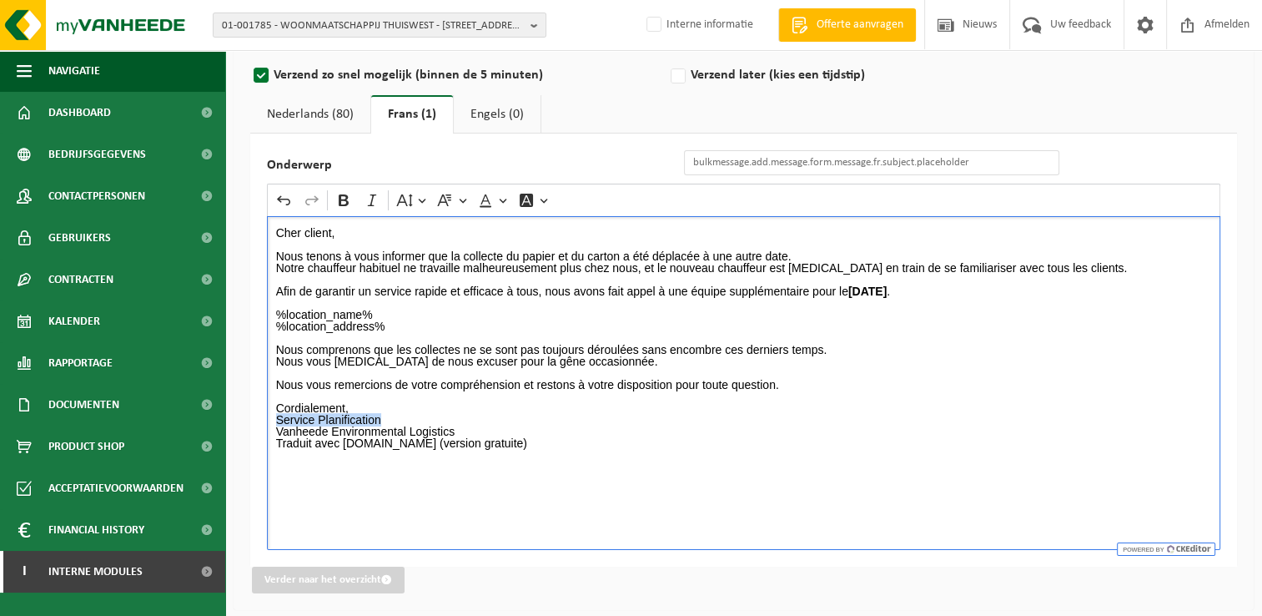
drag, startPoint x: 395, startPoint y: 413, endPoint x: 258, endPoint y: 419, distance: 136.9
click at [258, 419] on div "Onderwerp Rich Text Editor Undo Redo Bold Italic Font Size Font Family Font Col…" at bounding box center [743, 349] width 987 height 433
click at [343, 194] on icon "Editor toolbar" at bounding box center [344, 200] width 10 height 12
click at [636, 458] on div "Cher client, Nous tenons à vous informer que la collecte du papier et du carton…" at bounding box center [743, 383] width 953 height 334
click at [727, 160] on input "Onderwerp" at bounding box center [871, 162] width 375 height 25
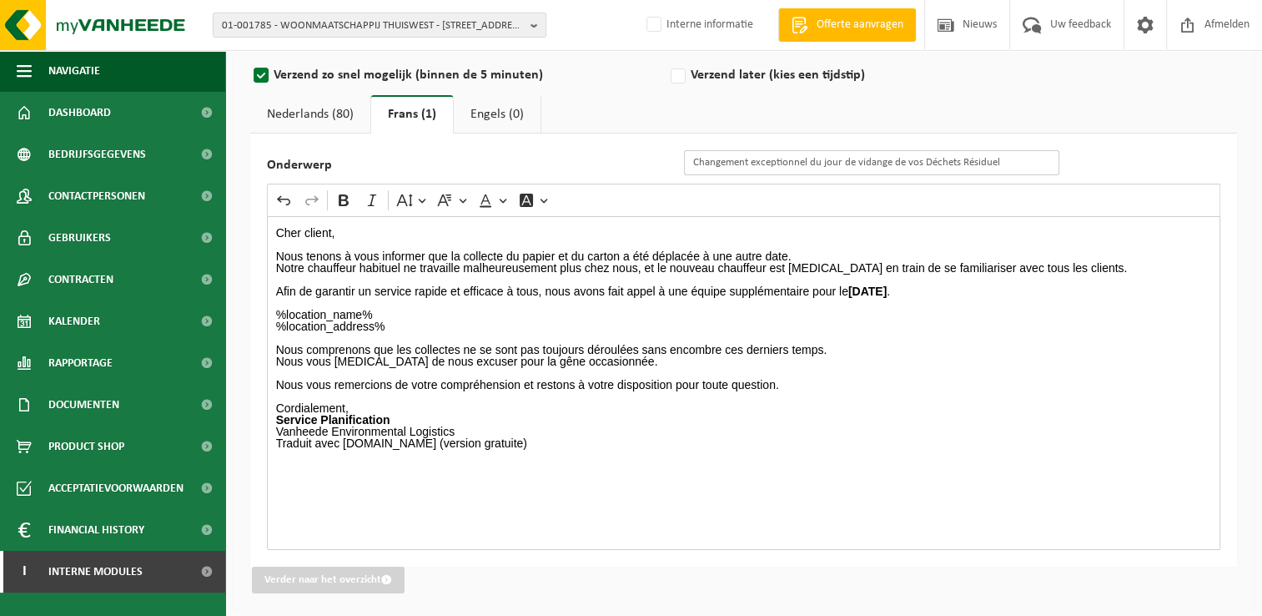
drag, startPoint x: 928, startPoint y: 161, endPoint x: 1028, endPoint y: 161, distance: 100.1
click at [1028, 161] on input "Changement exceptionnel du jour de vidange de vos Déchets Résiduel" at bounding box center [871, 162] width 375 height 25
type input "Changement exceptionnel du jour de vidange de vos Papier et Carton"
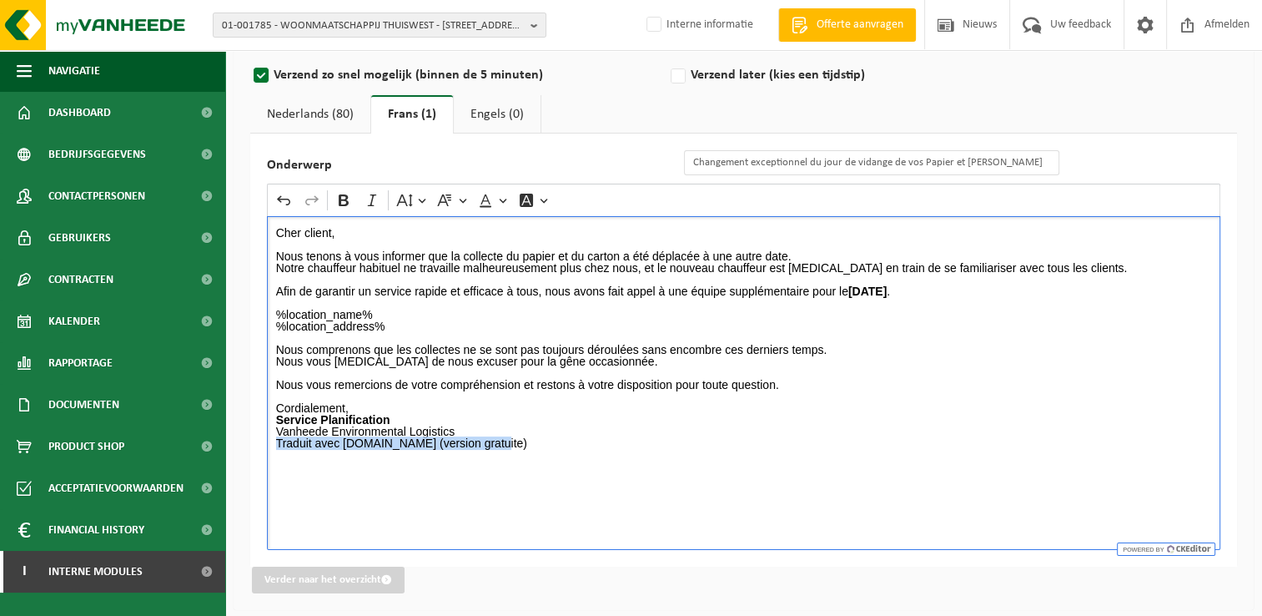
drag, startPoint x: 494, startPoint y: 442, endPoint x: 257, endPoint y: 450, distance: 237.0
click at [268, 452] on div "Cher client, Nous tenons à vous informer que la collecte du papier et du carton…" at bounding box center [743, 383] width 953 height 334
click at [310, 128] on link "Nederlands (80)" at bounding box center [310, 114] width 120 height 38
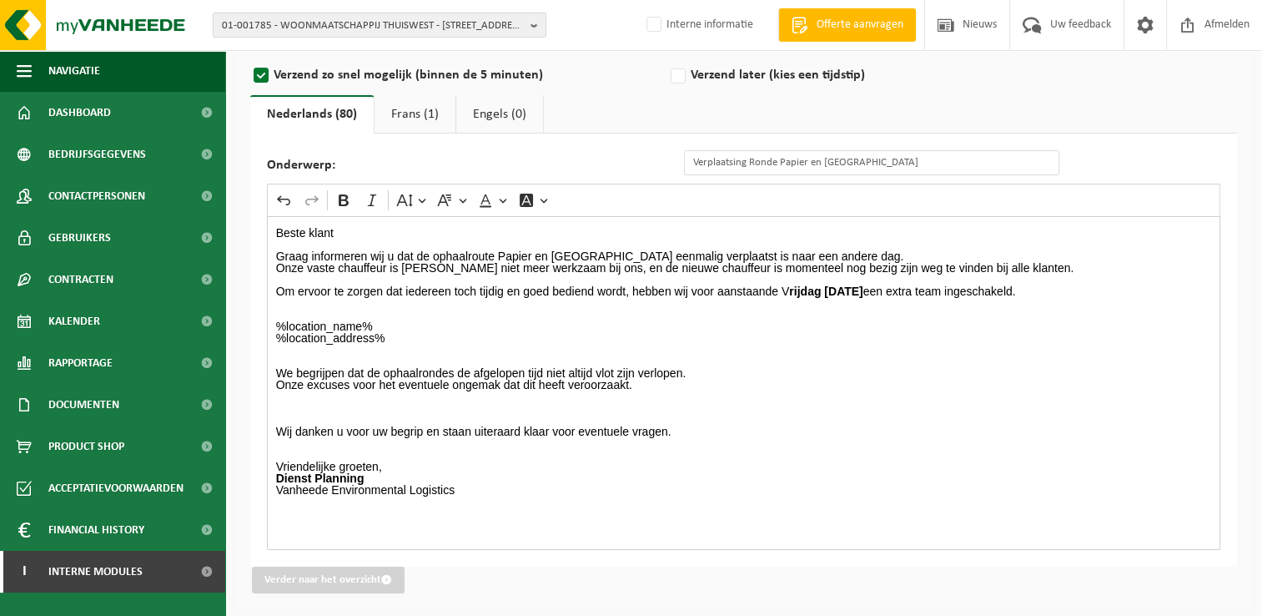
scroll to position [0, 0]
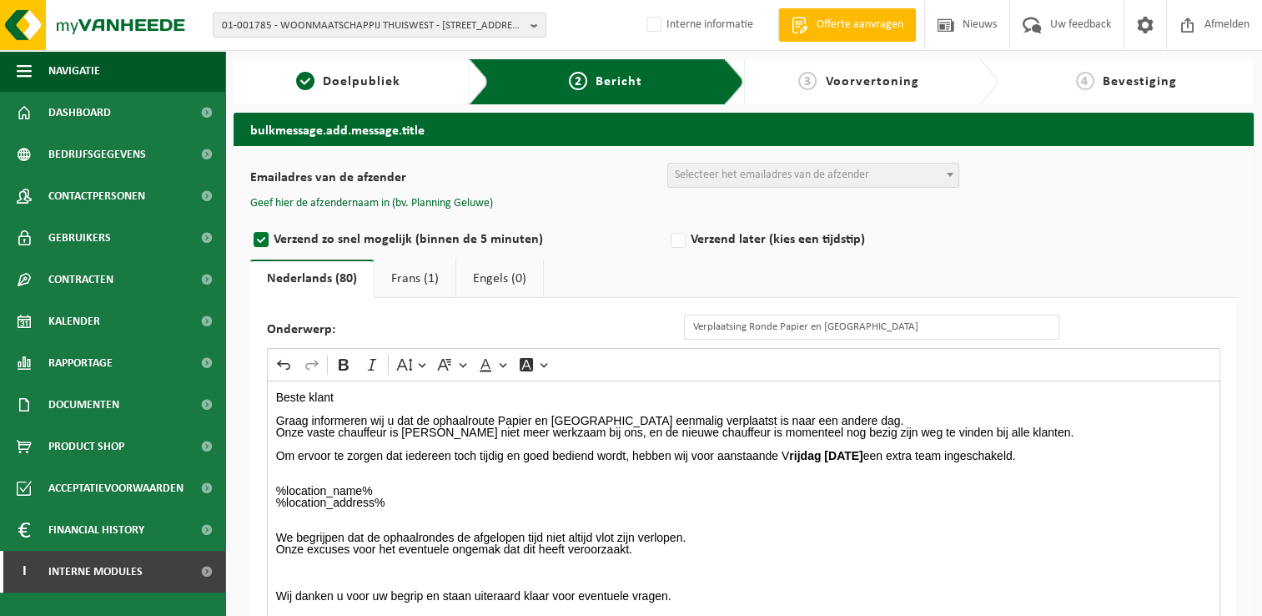
click at [704, 172] on span "Selecteer het emailadres van de afzender" at bounding box center [772, 174] width 194 height 13
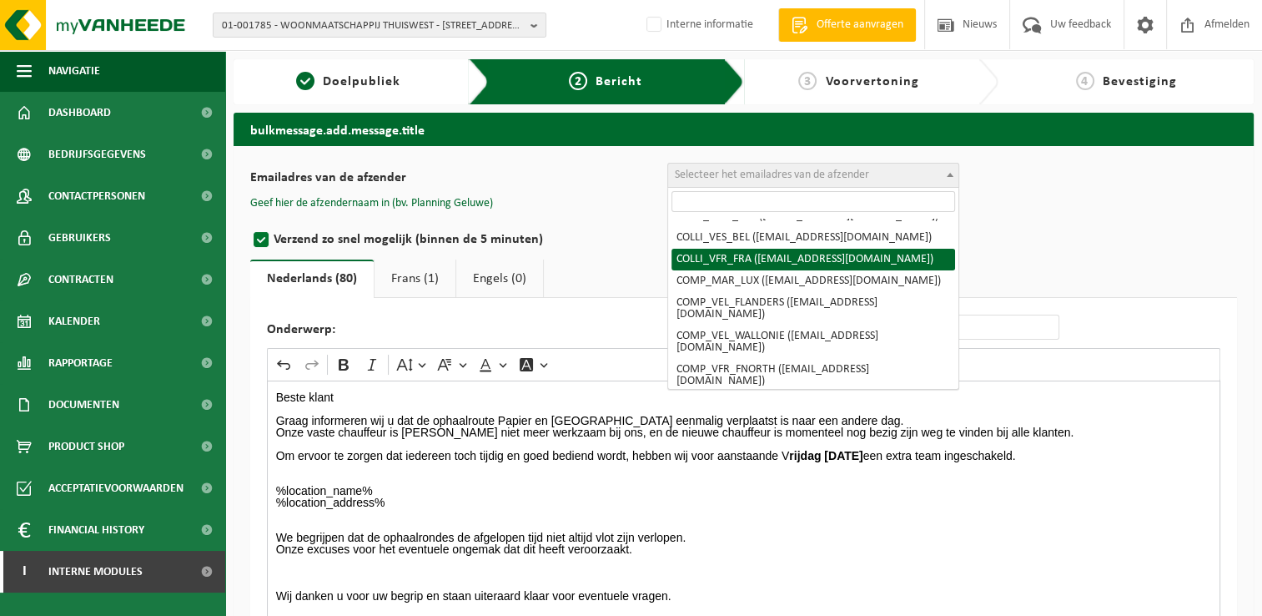
scroll to position [167, 0]
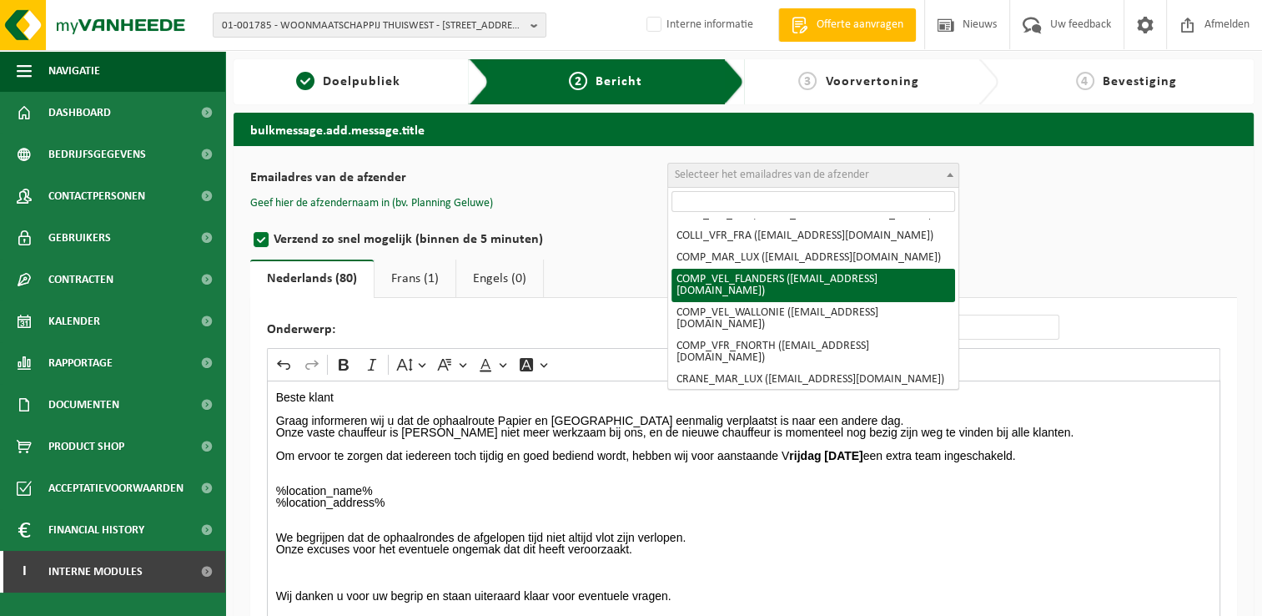
select select "COMP_VEL_FLANDERS"
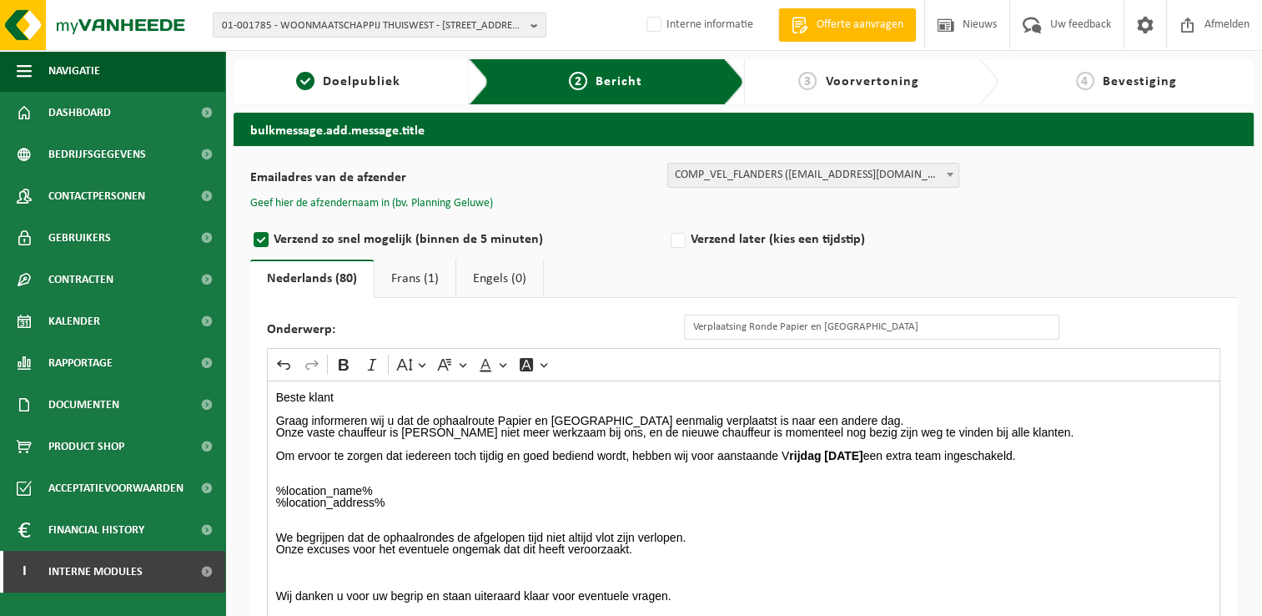
click at [464, 202] on button "Geef hier de afzendernaam in (bv. Planning Geluwe)" at bounding box center [371, 203] width 243 height 15
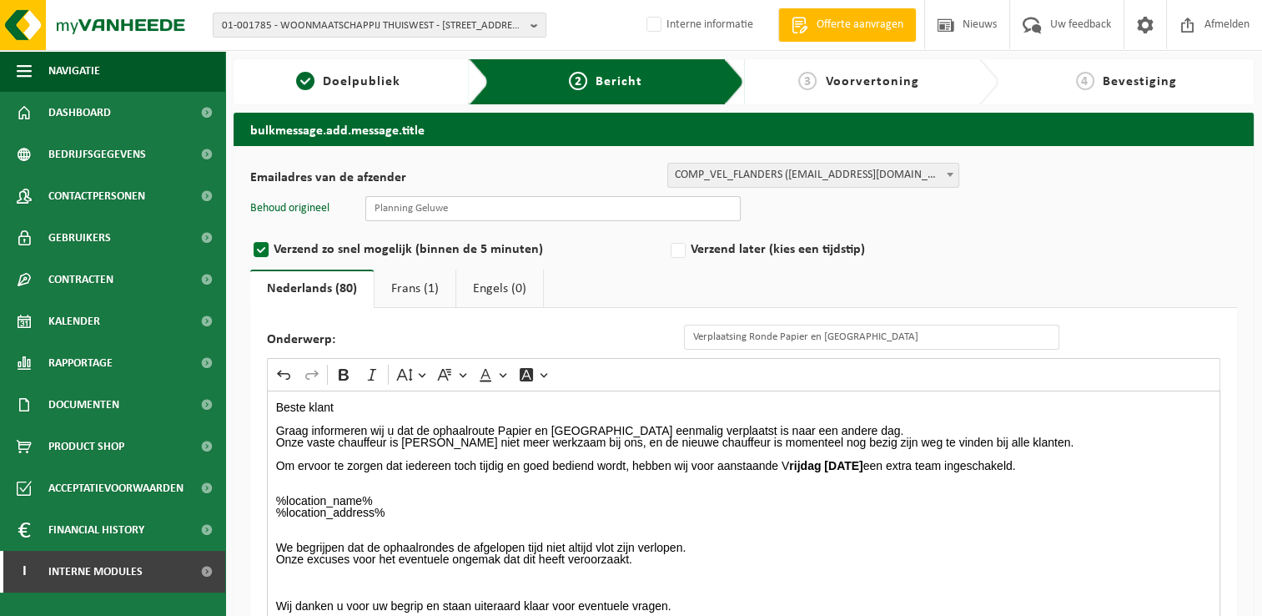
click at [468, 212] on input "text" at bounding box center [552, 208] width 375 height 25
type input "Planning Geluwe"
click at [940, 232] on div "Verzend zo snel mogelijk (binnen de 5 minuten) Verzend later (kies een tijdstip)" at bounding box center [667, 245] width 834 height 32
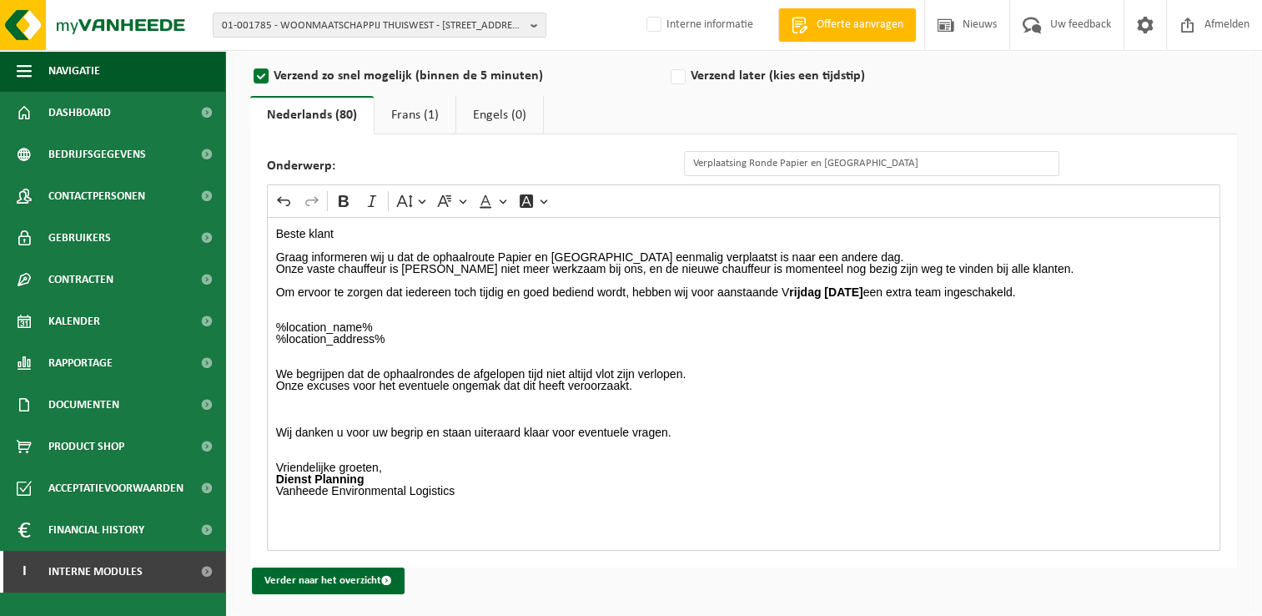
scroll to position [175, 0]
click at [324, 573] on button "Verder naar het overzicht" at bounding box center [328, 579] width 153 height 27
click at [296, 394] on p "We begrijpen dat de ophaalrondes de afgelopen tijd niet altijd vlot zijn verlop…" at bounding box center [744, 383] width 936 height 35
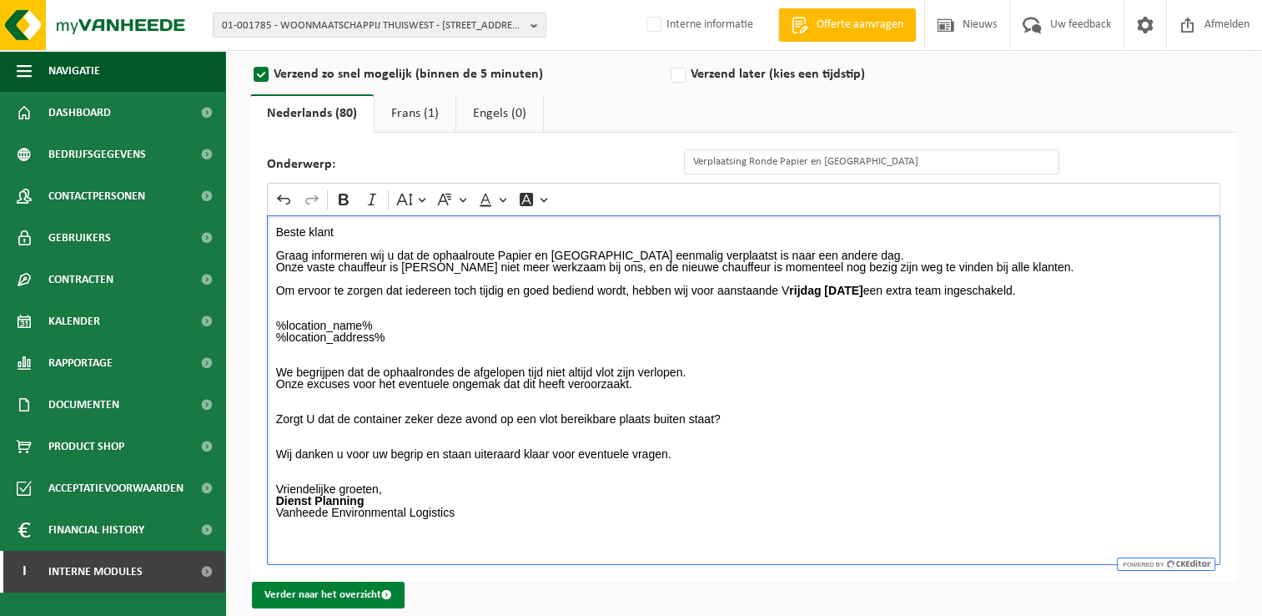
click at [294, 589] on button "Verder naar het overzicht" at bounding box center [328, 594] width 153 height 27
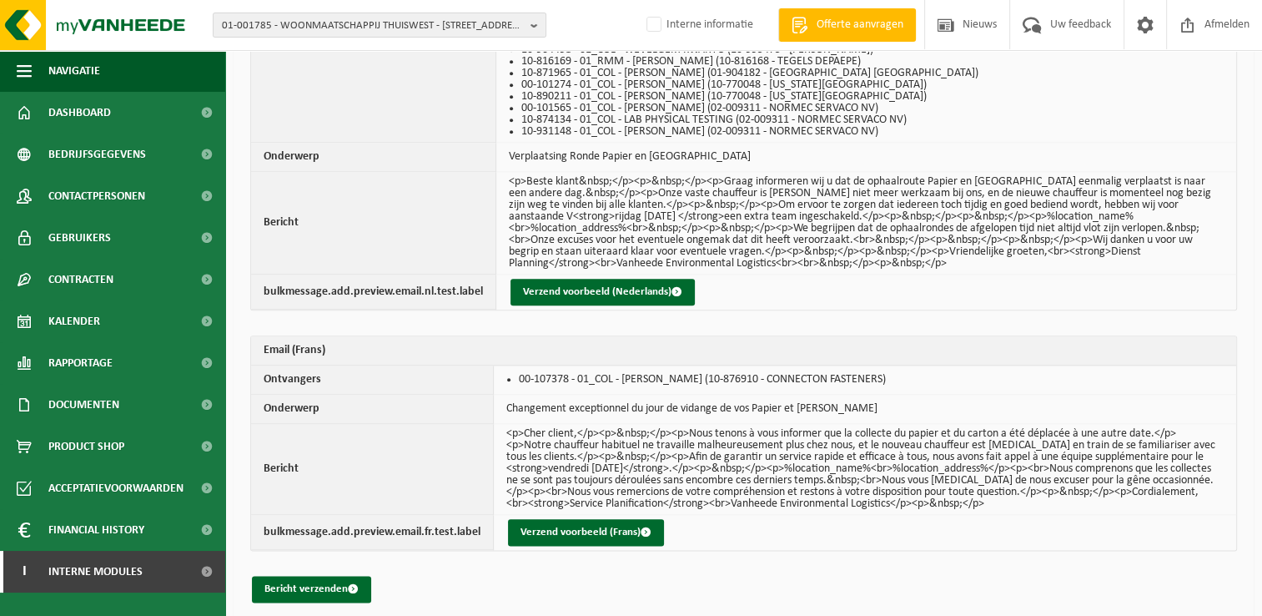
scroll to position [1831, 0]
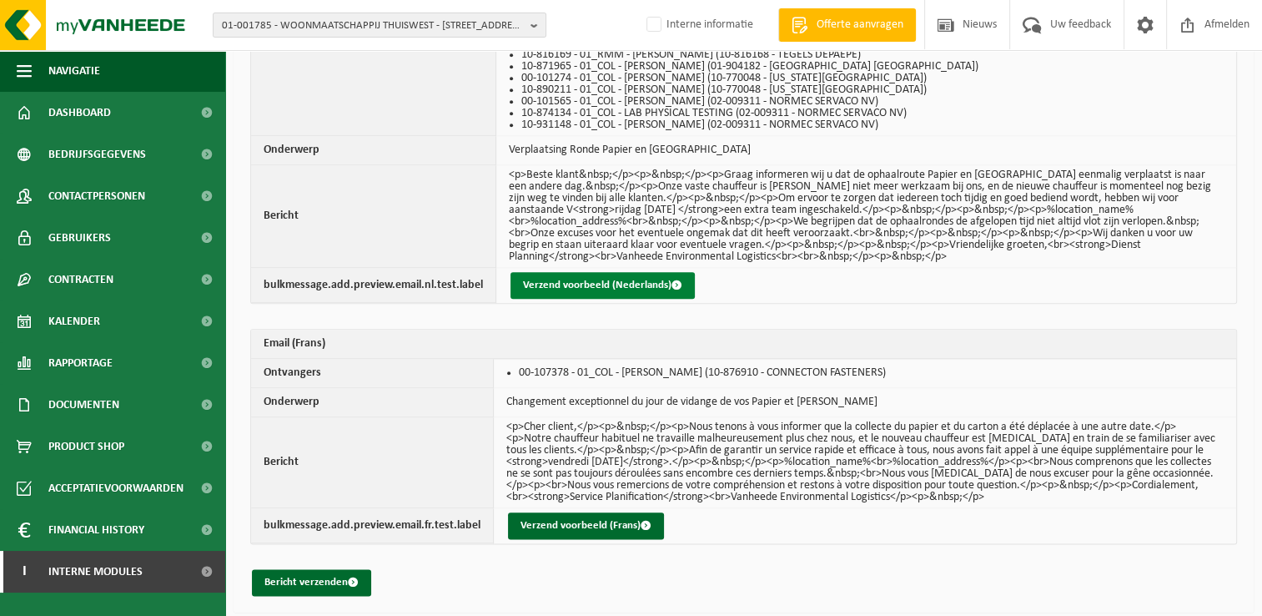
click at [529, 286] on button "Verzend voorbeeld (Nederlands)" at bounding box center [602, 285] width 184 height 27
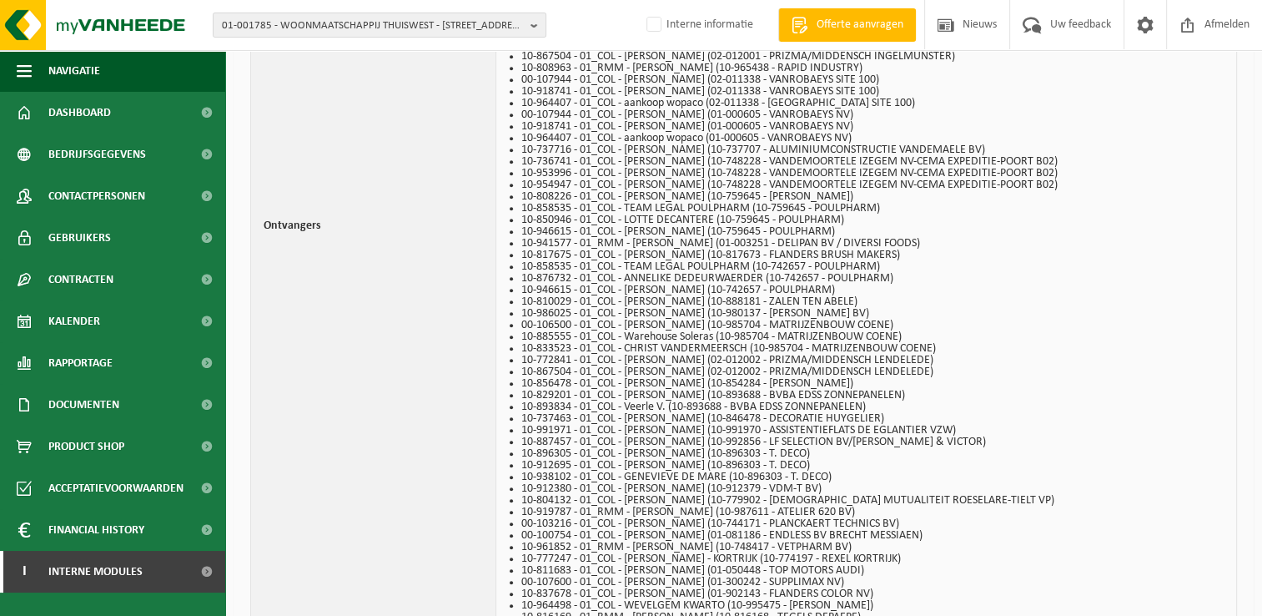
scroll to position [1080, 0]
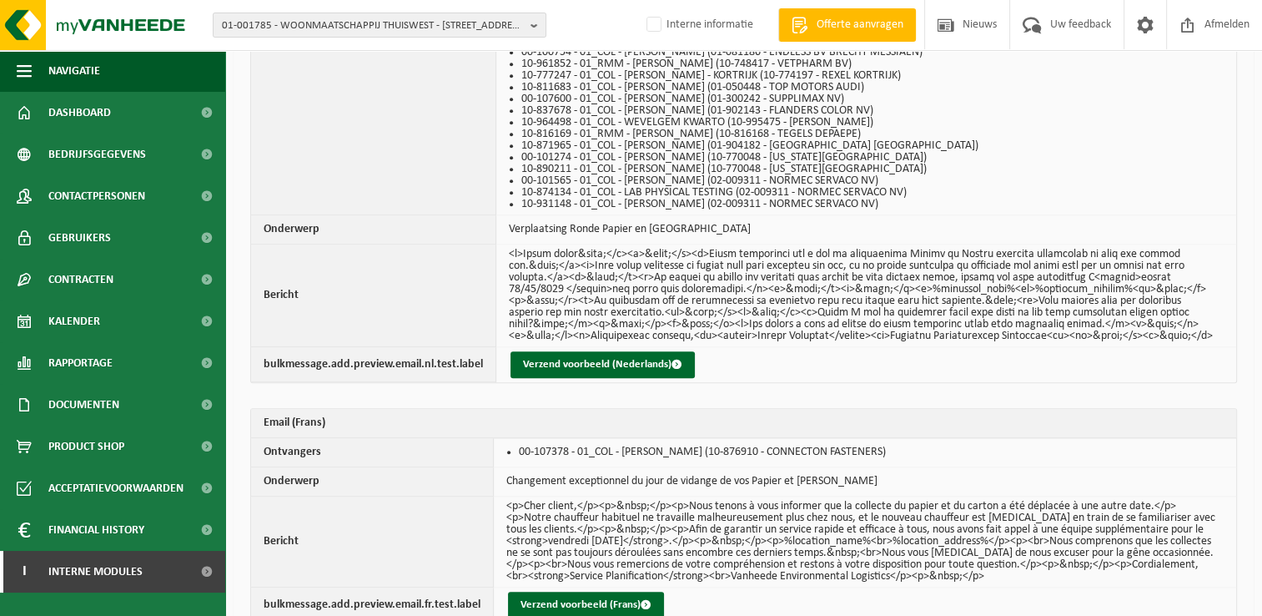
scroll to position [1842, 0]
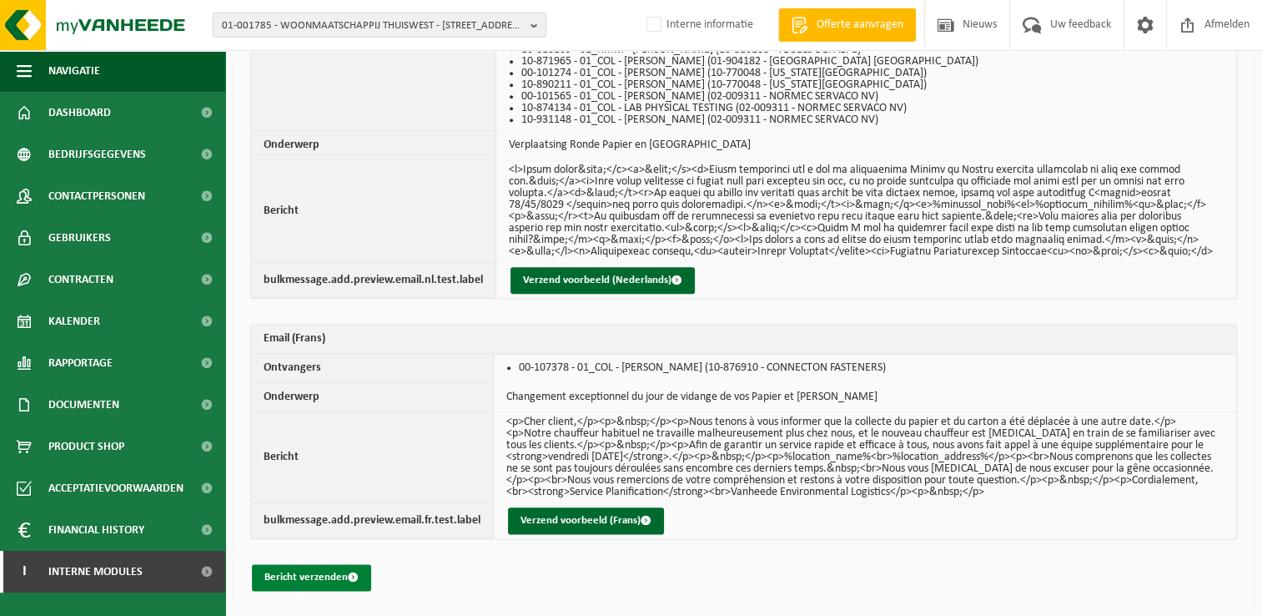
click at [310, 579] on button "Bericht verzenden" at bounding box center [311, 577] width 119 height 27
